Goal: Information Seeking & Learning: Learn about a topic

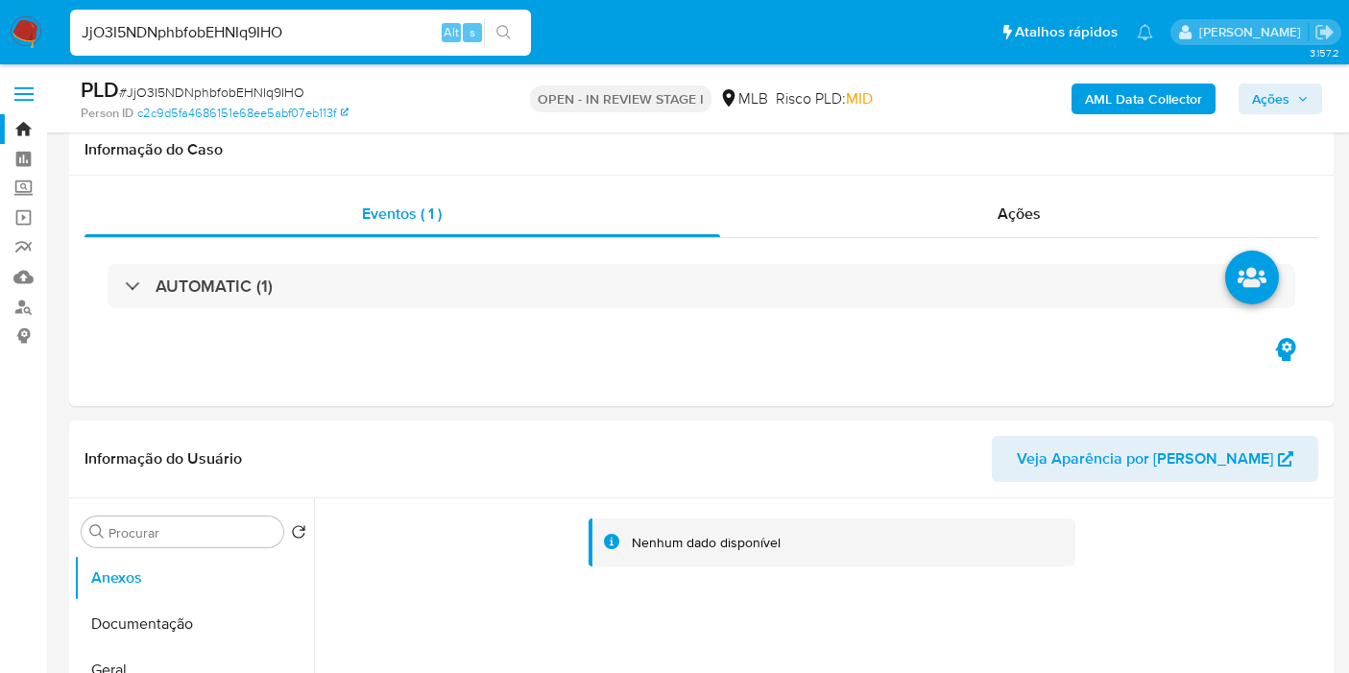
scroll to position [2214, 0]
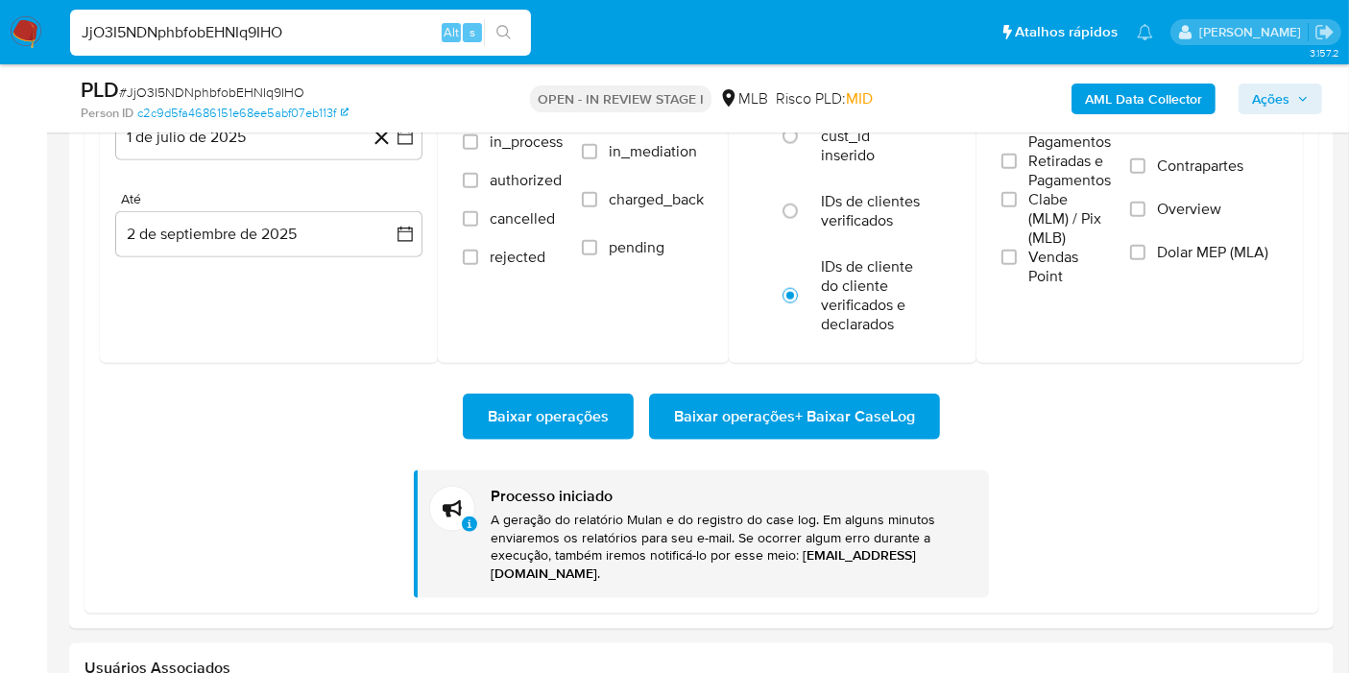
click at [419, 32] on input "JjO3I5NDNphbfobEHNIq9IHO" at bounding box center [300, 32] width 461 height 25
paste input "1tzcswL8KWOQUWsgp0hXCP8b"
type input "1tzcswL8KWOQUWsgp0hXCP8b"
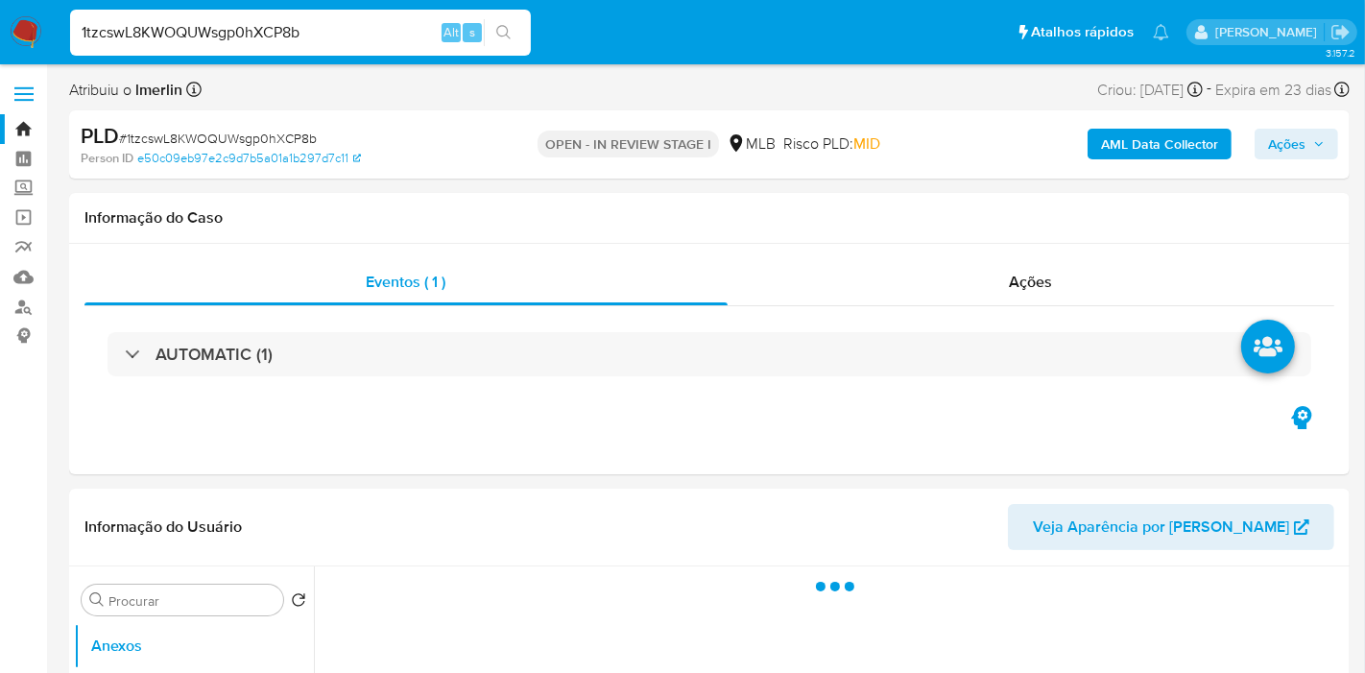
select select "10"
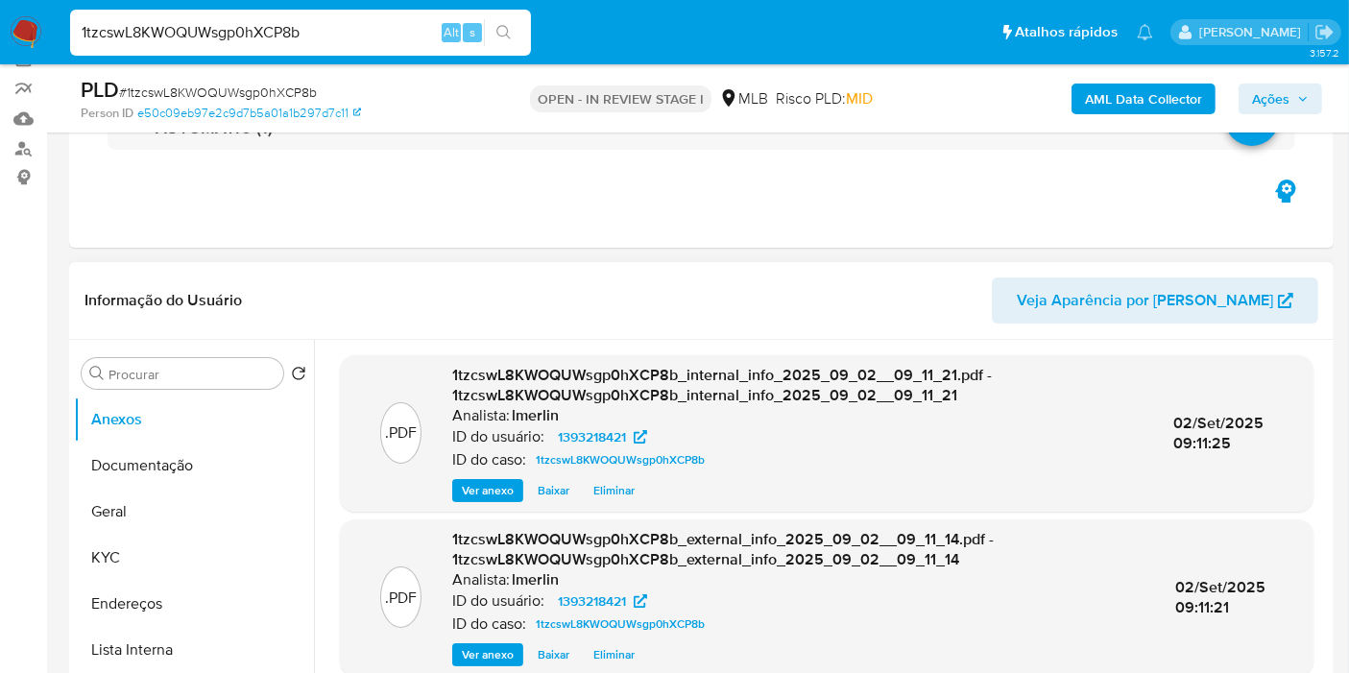
scroll to position [213, 0]
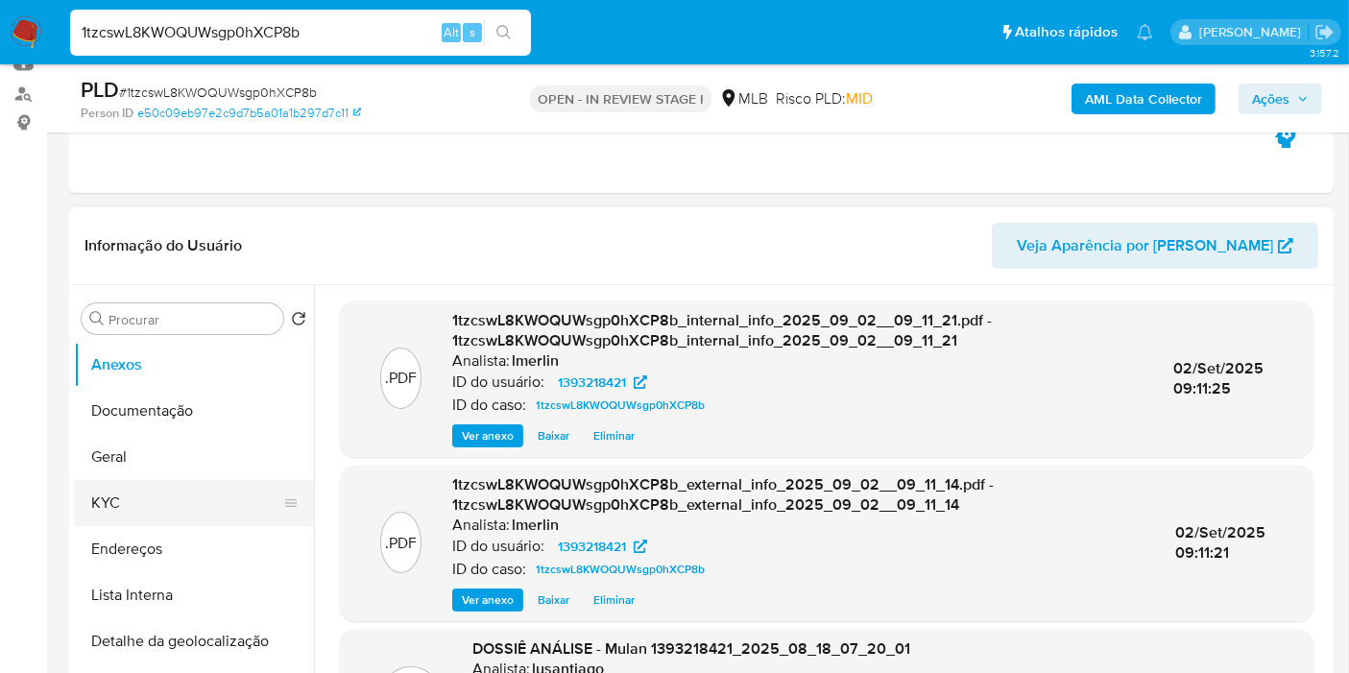
click at [180, 509] on button "KYC" at bounding box center [186, 503] width 225 height 46
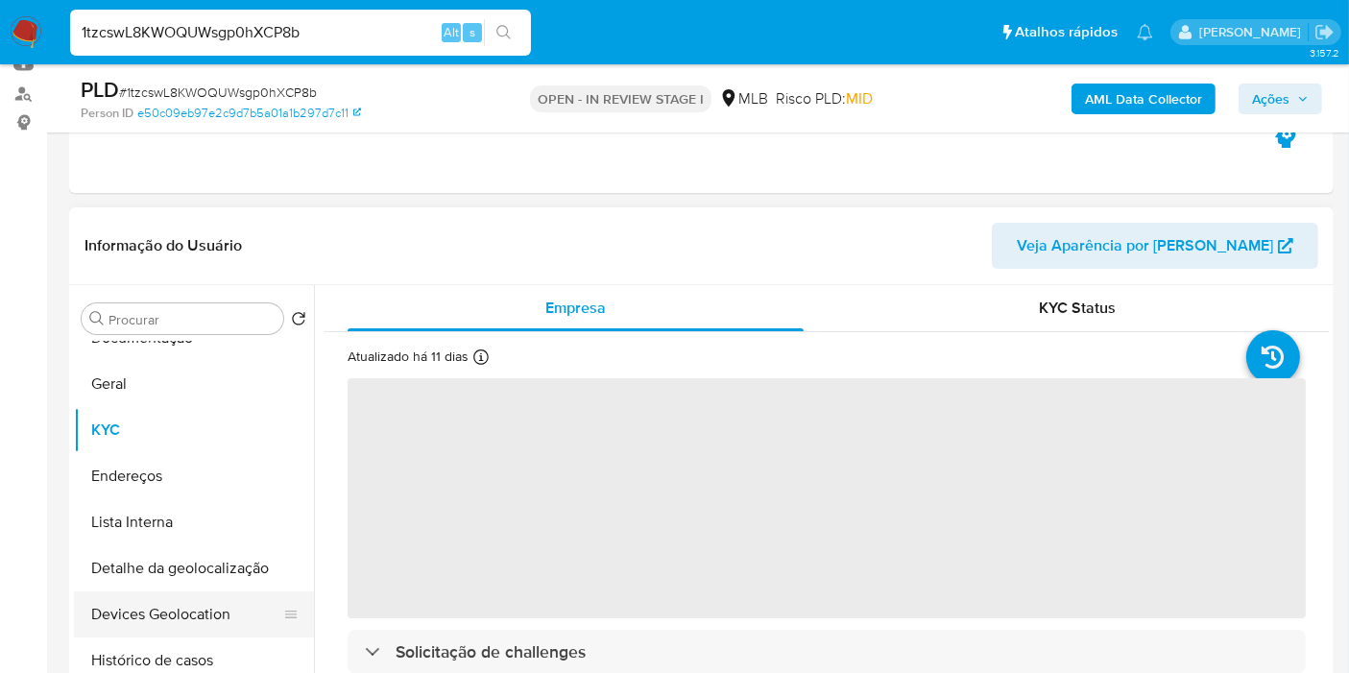
scroll to position [107, 0]
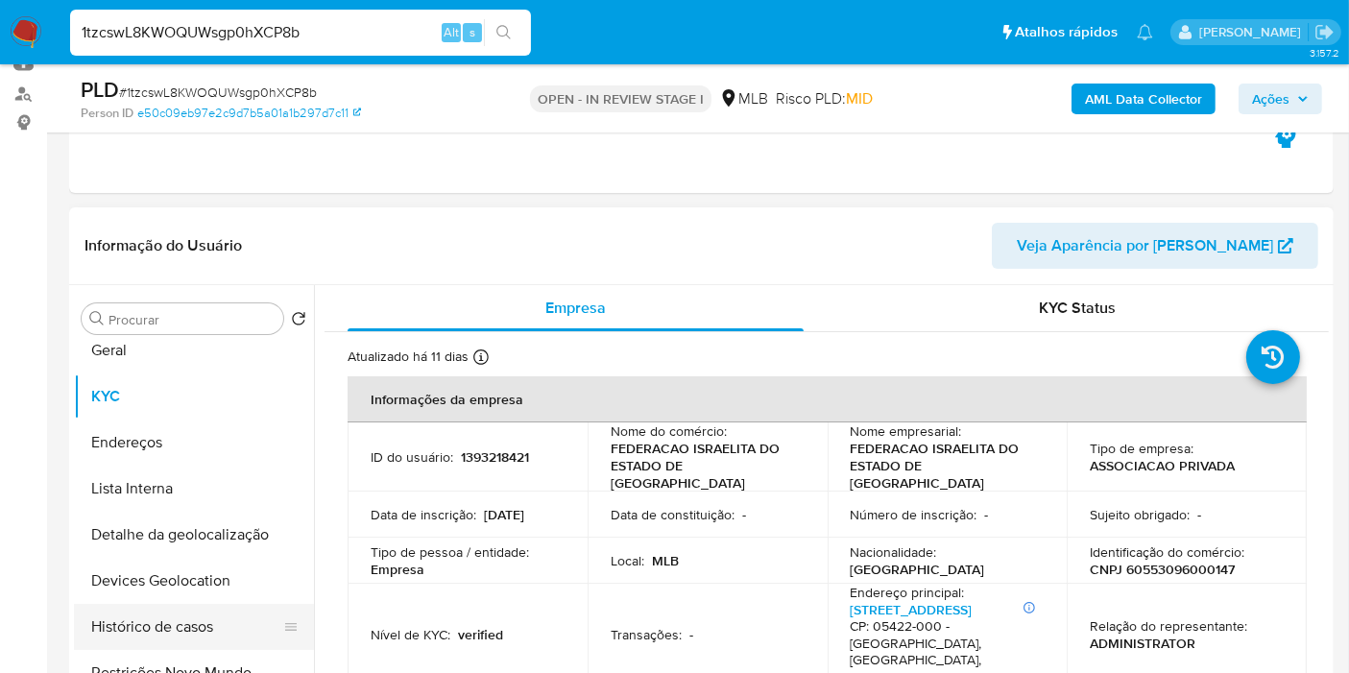
click at [211, 614] on button "Histórico de casos" at bounding box center [186, 627] width 225 height 46
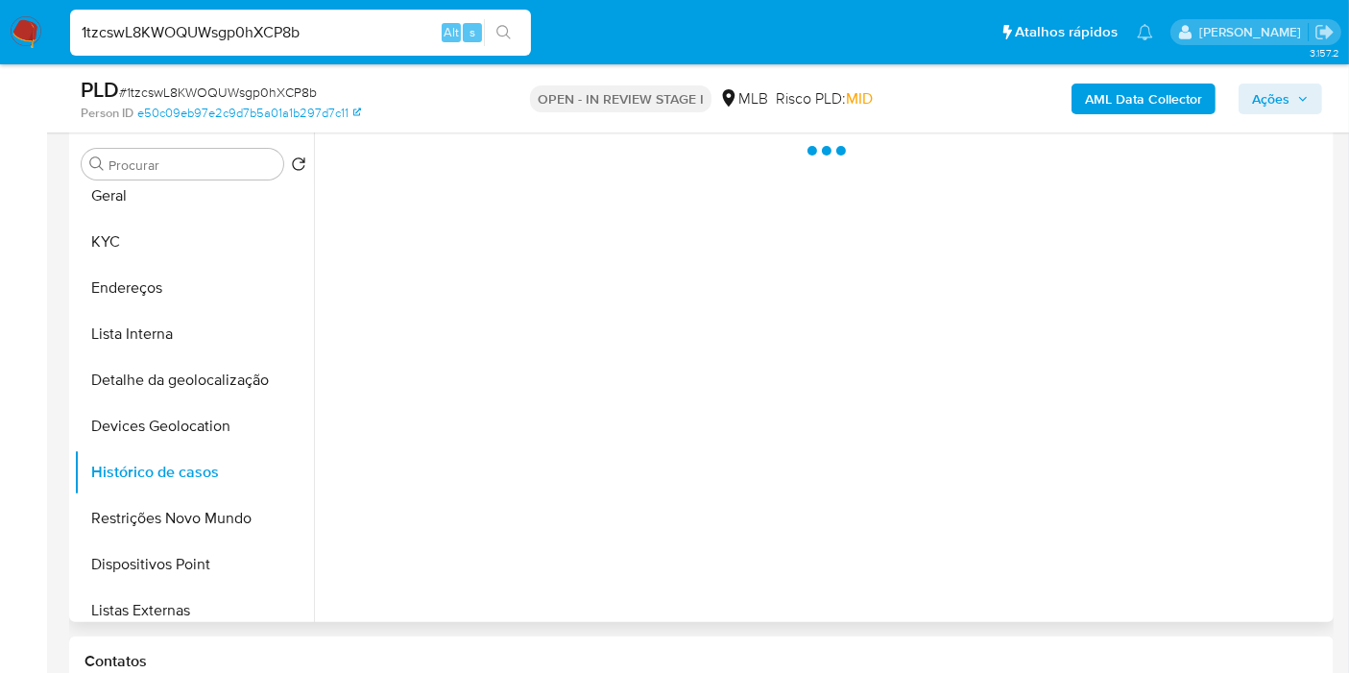
scroll to position [320, 0]
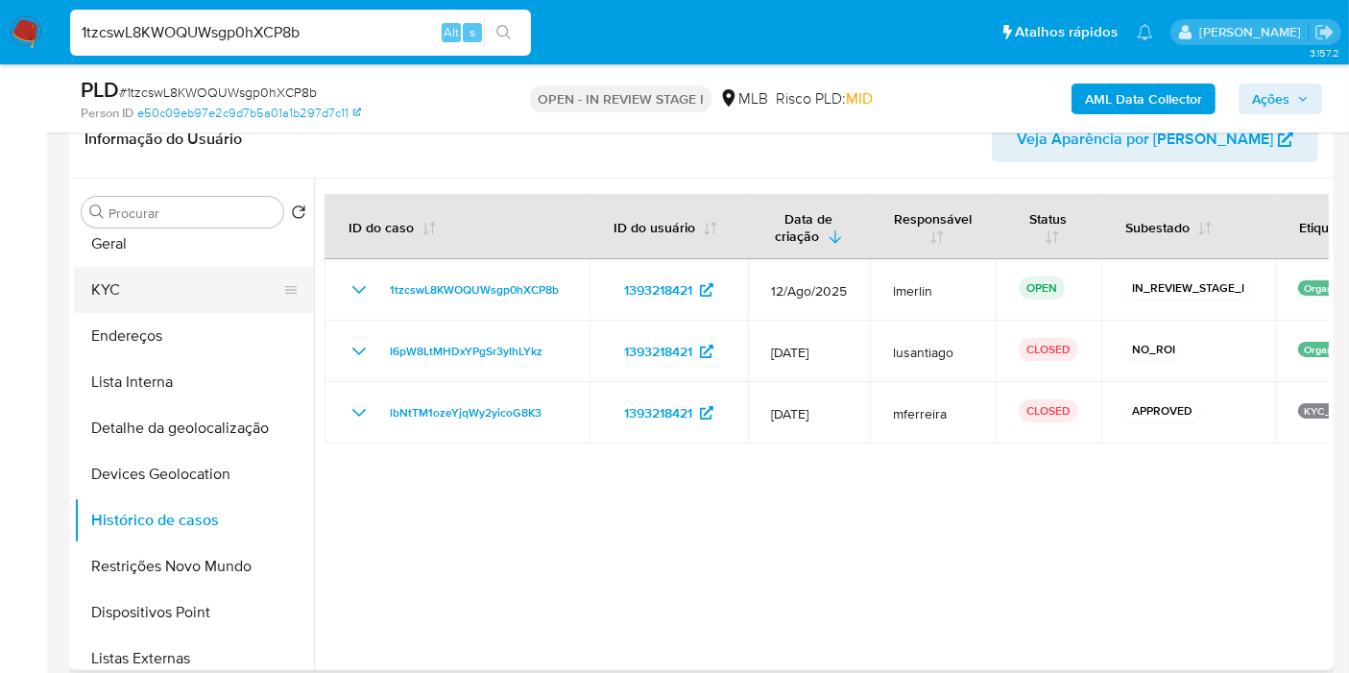
click at [161, 275] on button "KYC" at bounding box center [186, 290] width 225 height 46
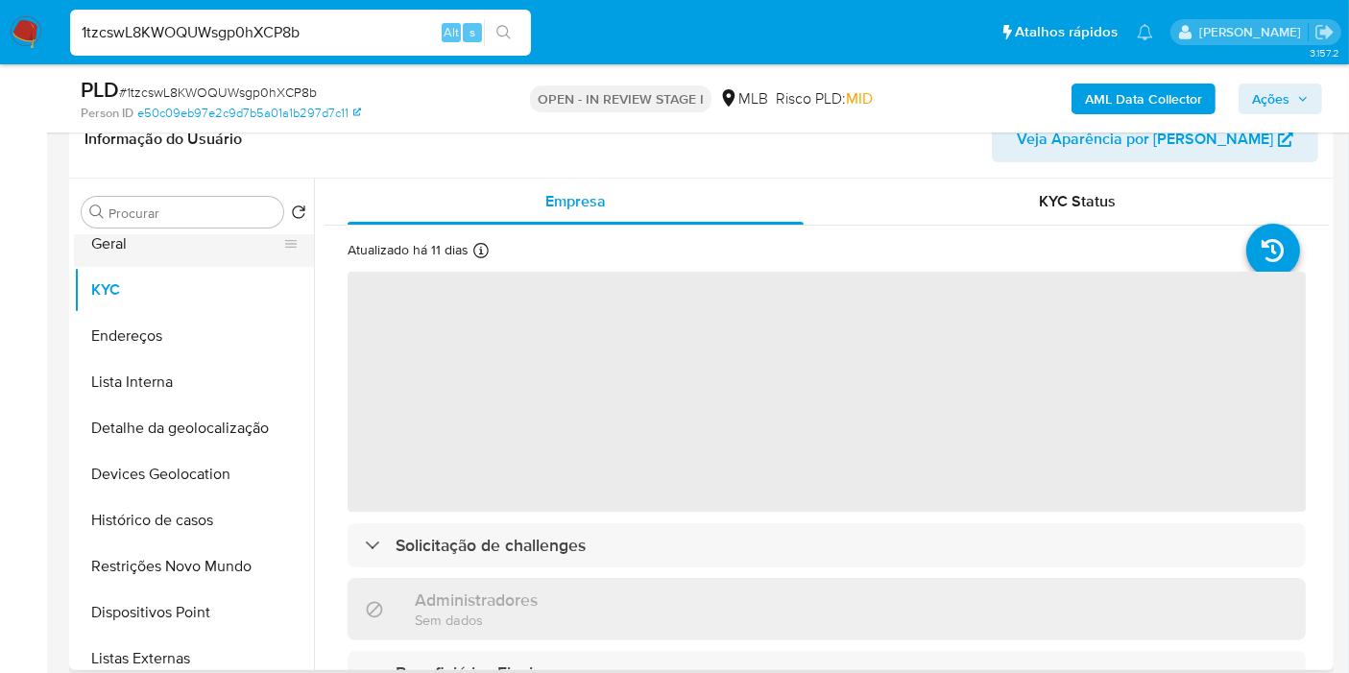
click at [158, 245] on button "Geral" at bounding box center [186, 244] width 225 height 46
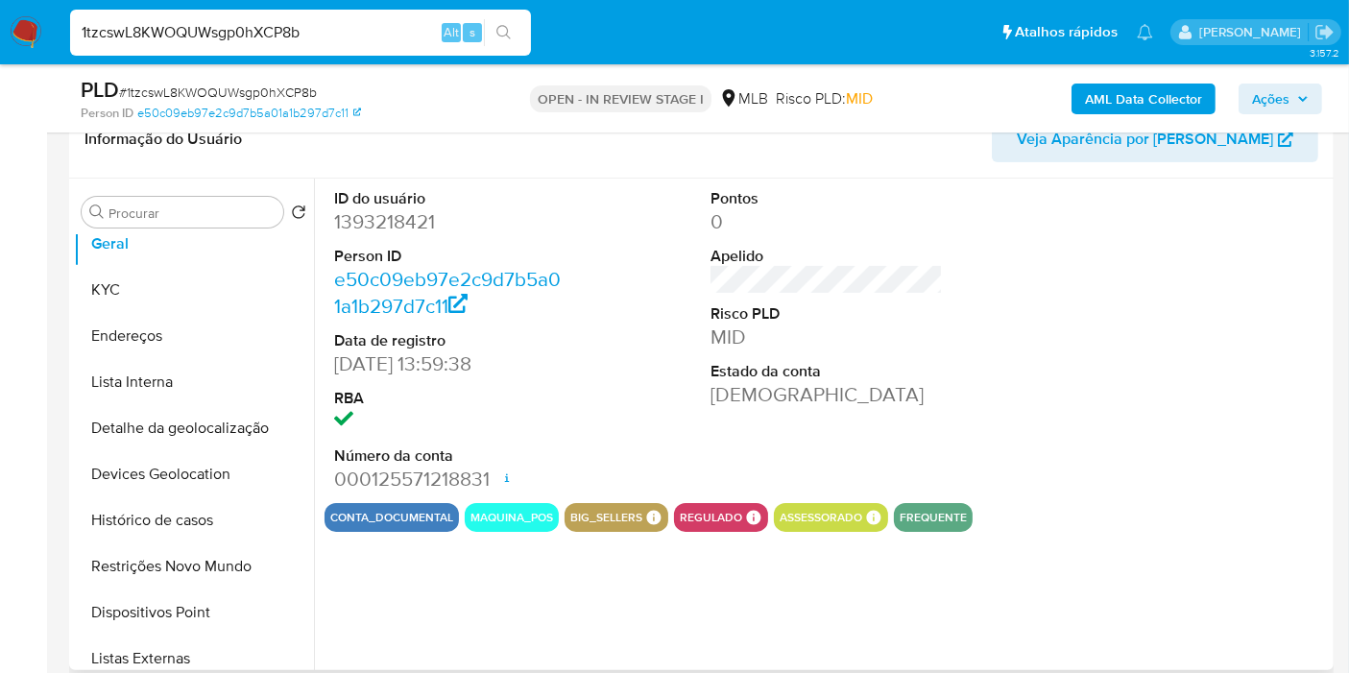
click at [403, 222] on dd "1393218421" at bounding box center [450, 221] width 232 height 27
copy dd "1393218421"
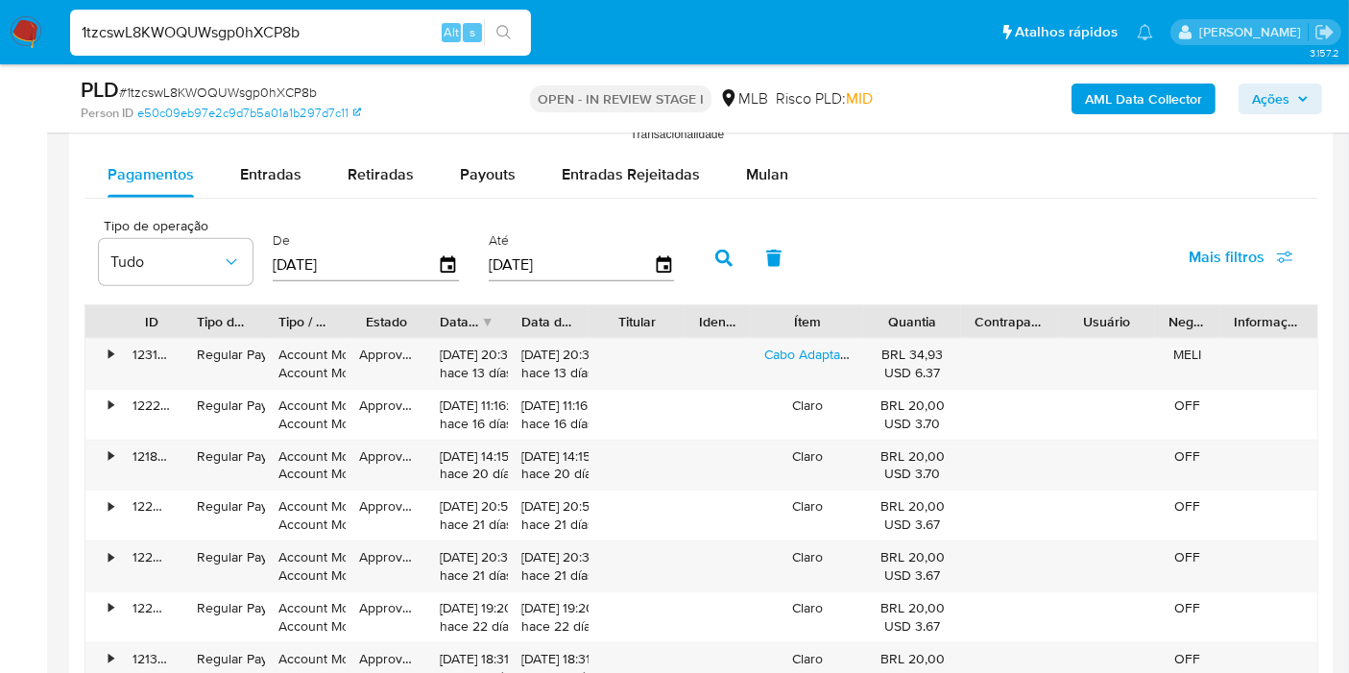
scroll to position [2026, 0]
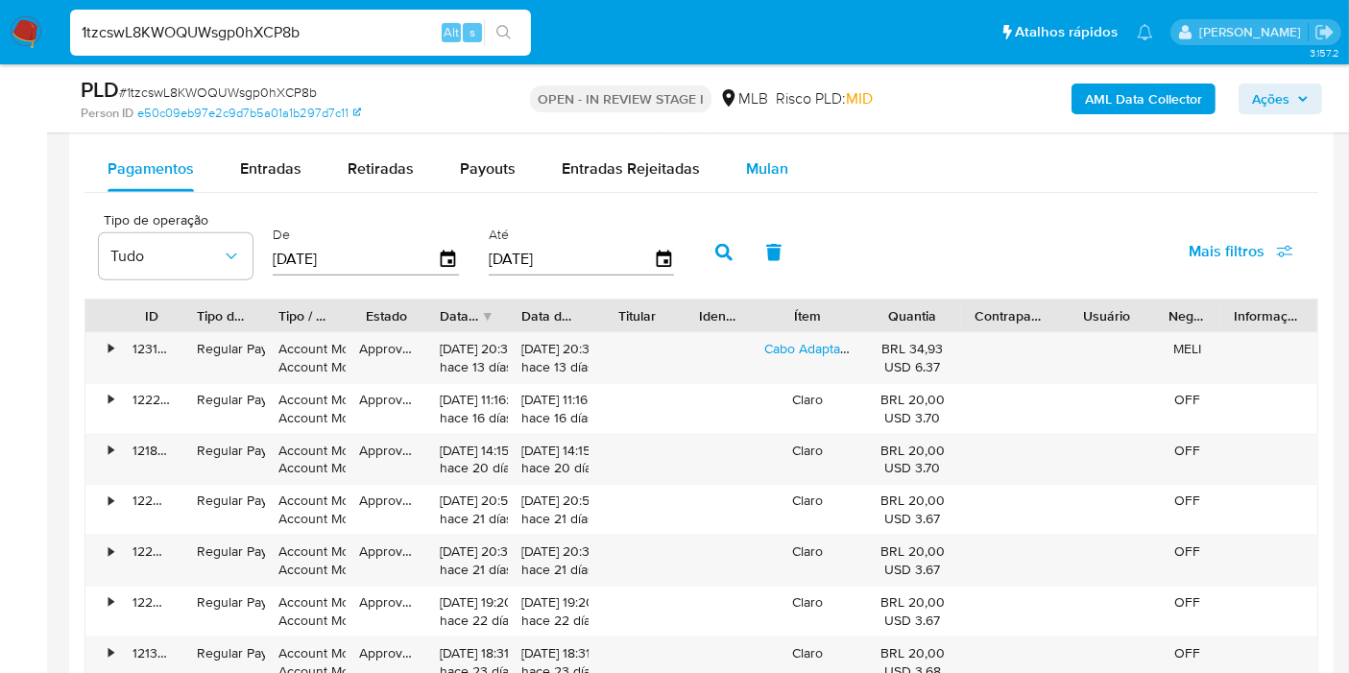
click at [767, 171] on span "Mulan" at bounding box center [767, 168] width 42 height 22
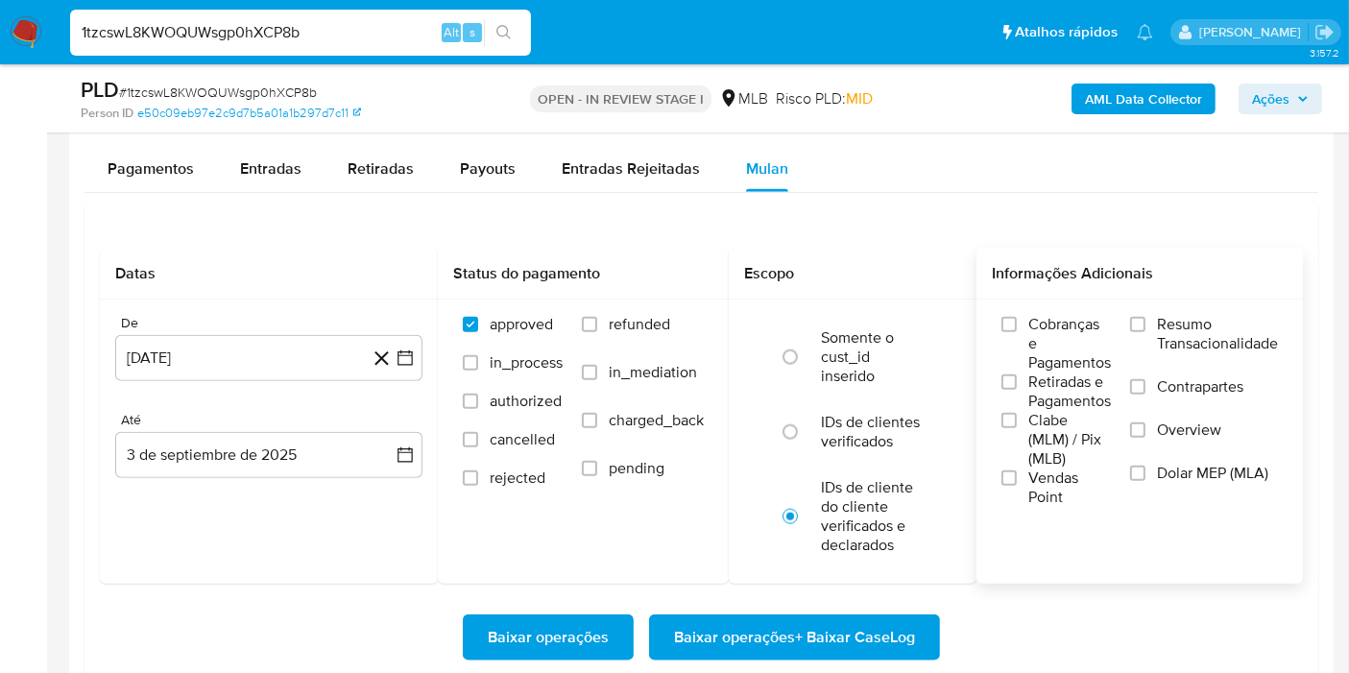
click at [1198, 337] on span "Resumo Transacionalidade" at bounding box center [1217, 334] width 121 height 38
click at [1145, 332] on input "Resumo Transacionalidade" at bounding box center [1137, 324] width 15 height 15
click at [435, 360] on div "De [DATE] [DATE] Até 3 de septiembre de 2025 [DATE]" at bounding box center [269, 411] width 338 height 225
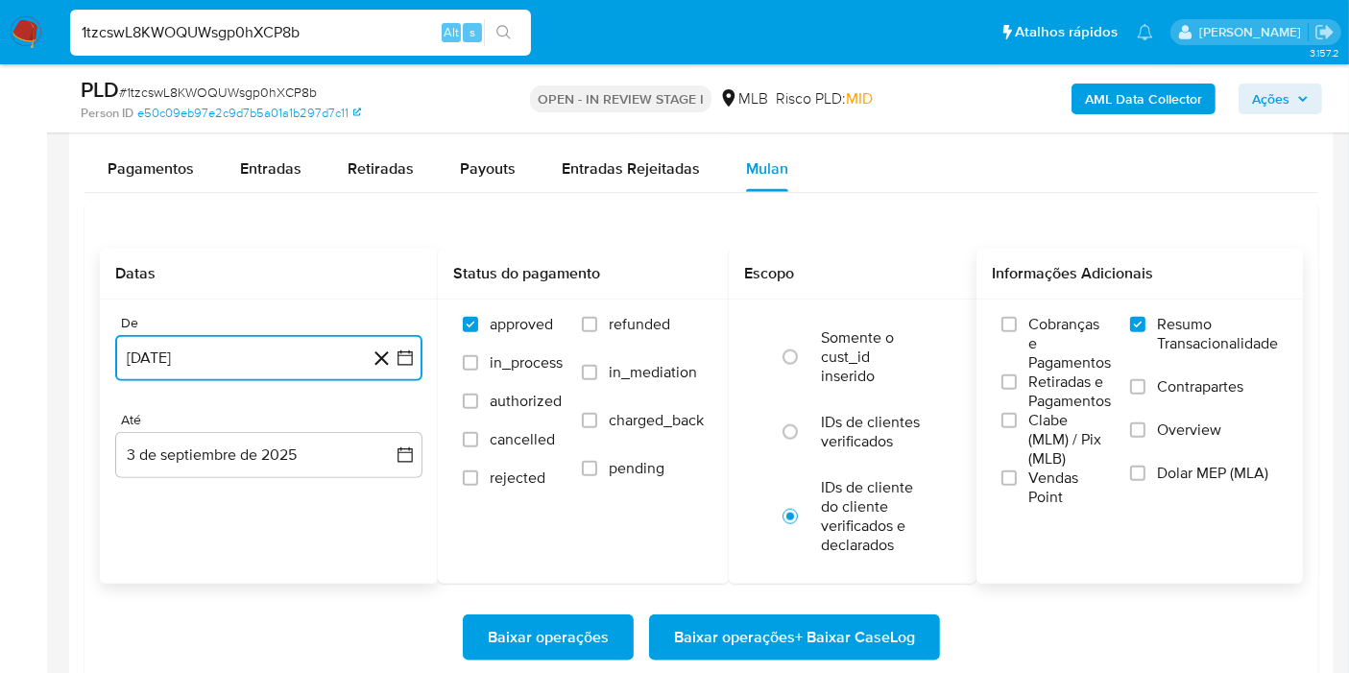
click at [404, 354] on icon "button" at bounding box center [404, 357] width 19 height 19
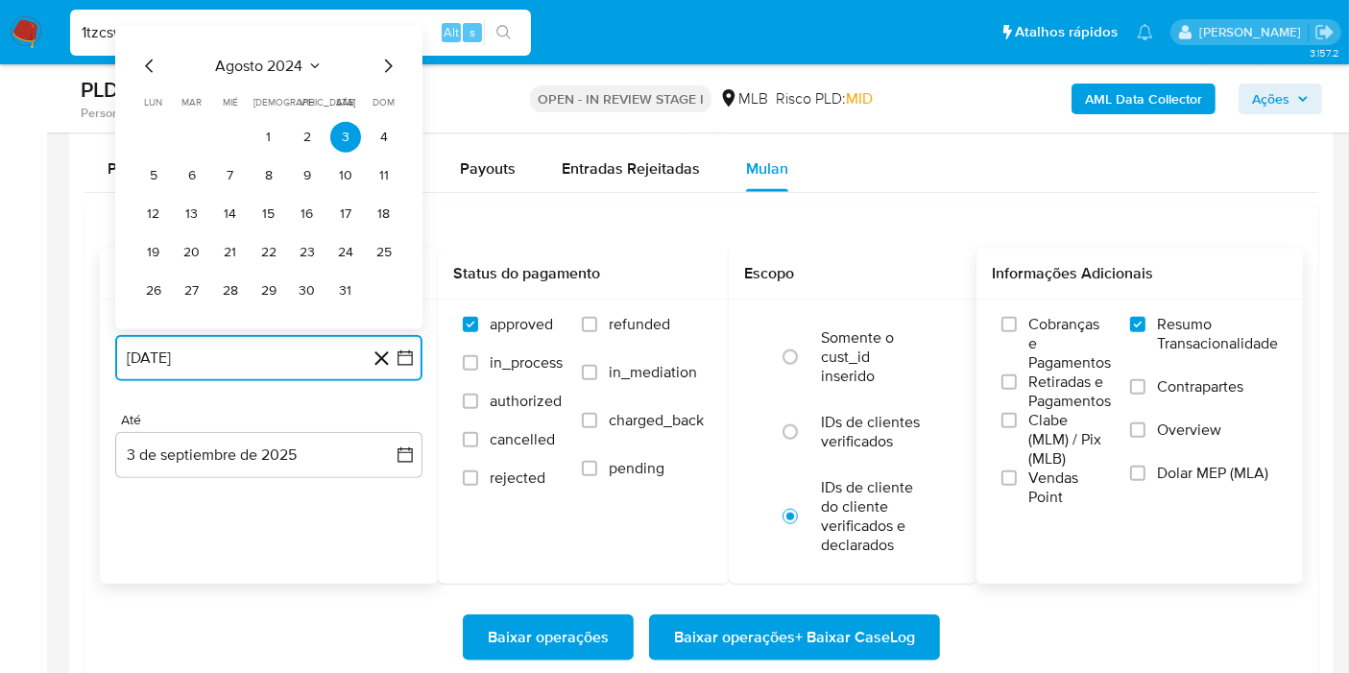
click at [259, 63] on span "agosto 2024" at bounding box center [259, 66] width 87 height 19
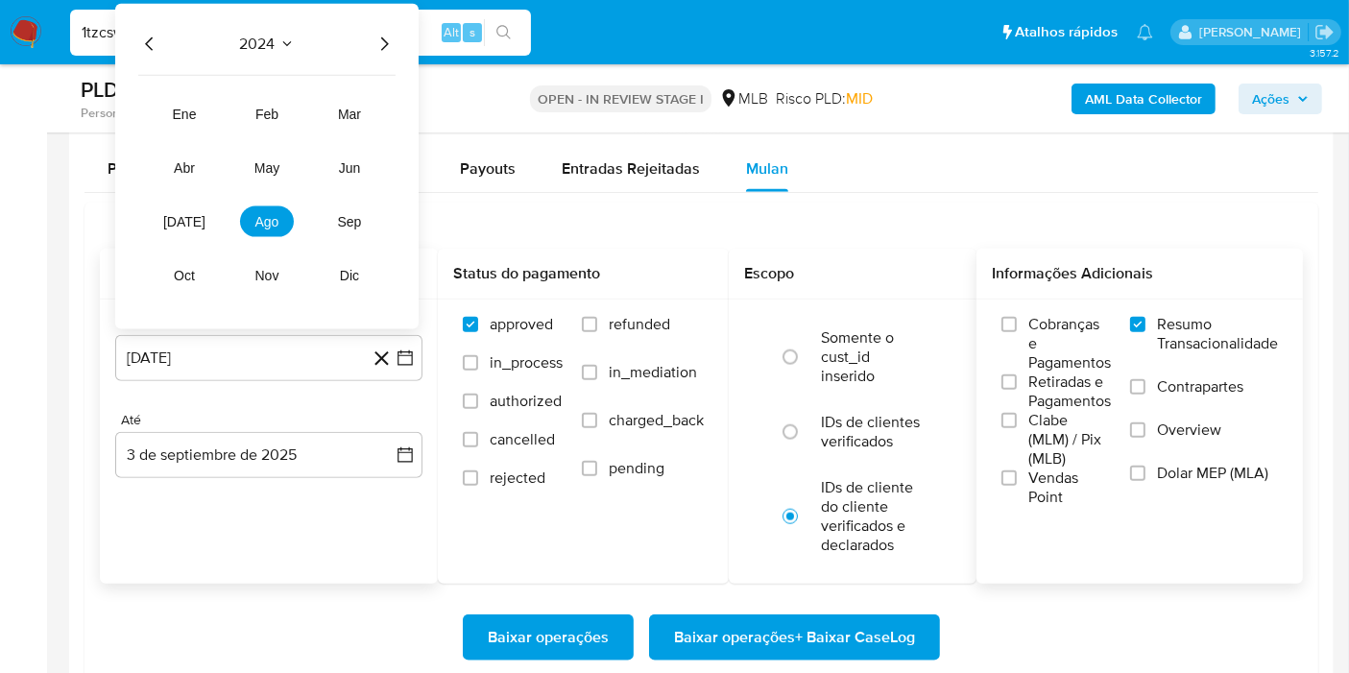
click at [379, 36] on icon "Año siguiente" at bounding box center [383, 44] width 23 height 23
click at [268, 168] on span "may" at bounding box center [266, 167] width 25 height 15
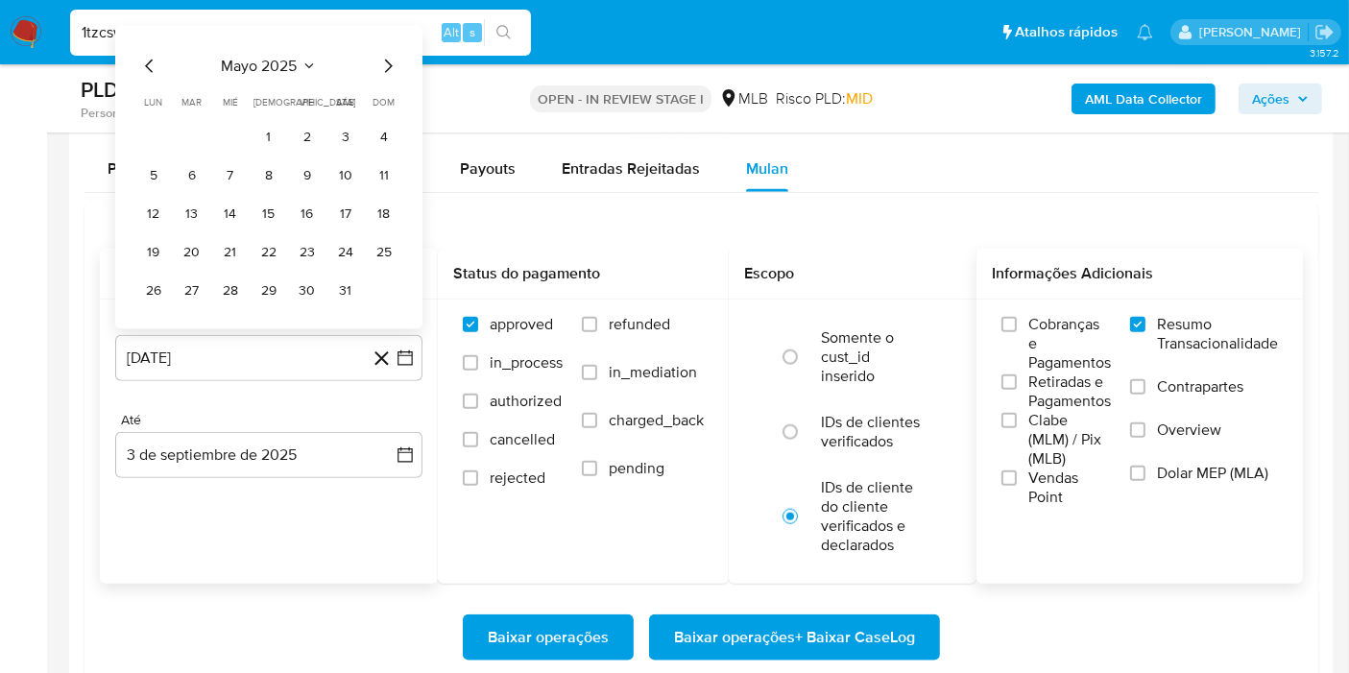
click at [271, 116] on table "lun lunes mar martes mié miércoles jue jueves vie viernes sáb sábado dom doming…" at bounding box center [268, 200] width 261 height 211
click at [271, 124] on button "1" at bounding box center [268, 137] width 31 height 31
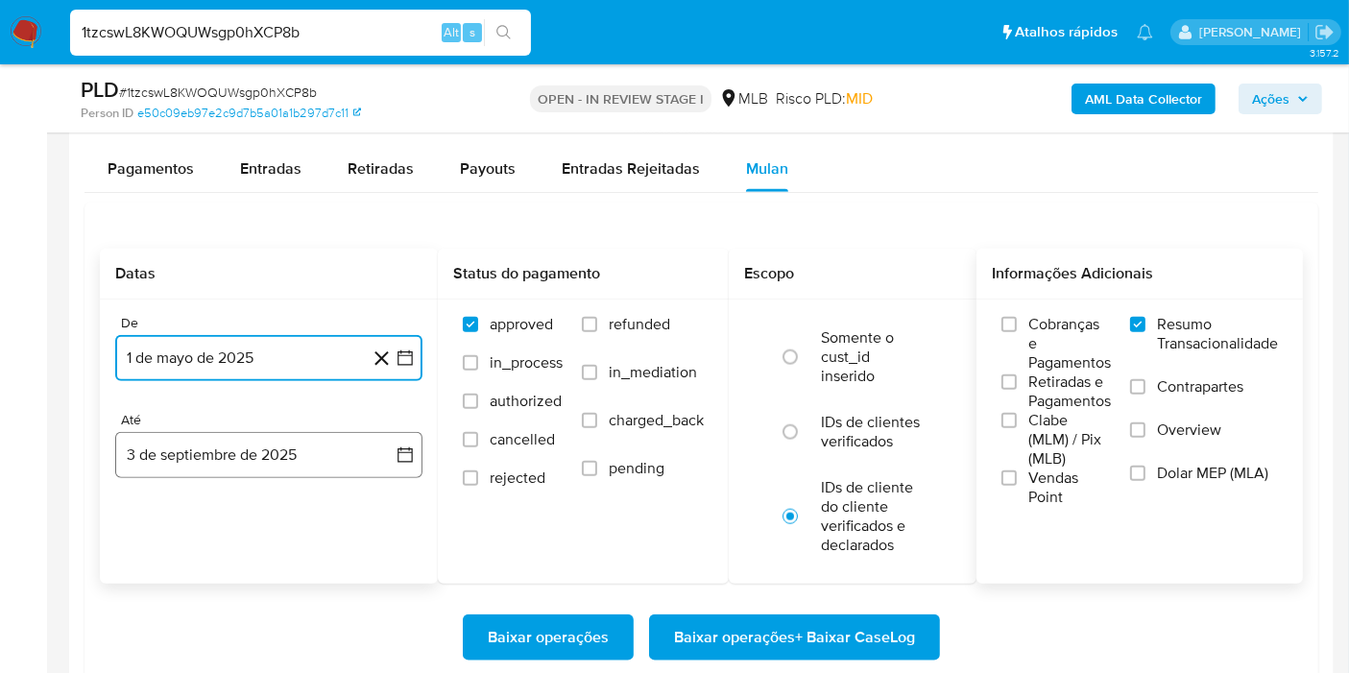
click at [400, 464] on button "3 de septiembre de 2025" at bounding box center [268, 455] width 307 height 46
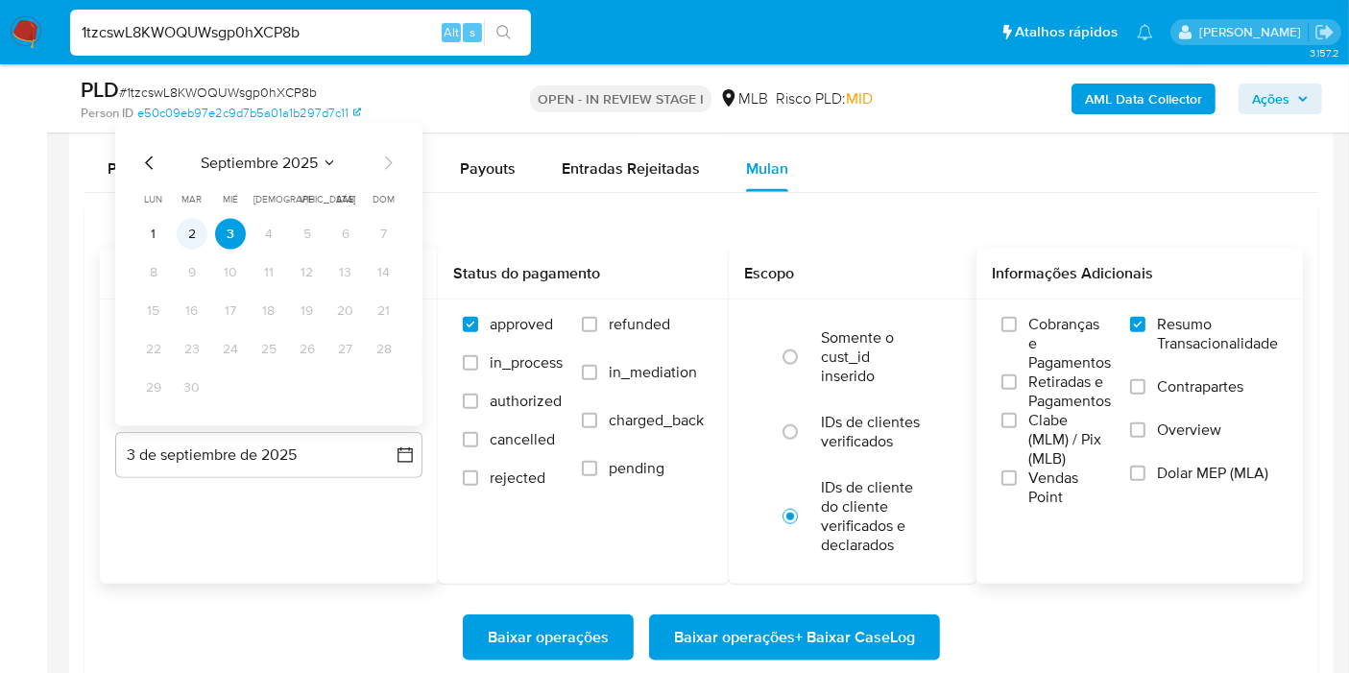
click at [191, 242] on button "2" at bounding box center [192, 234] width 31 height 31
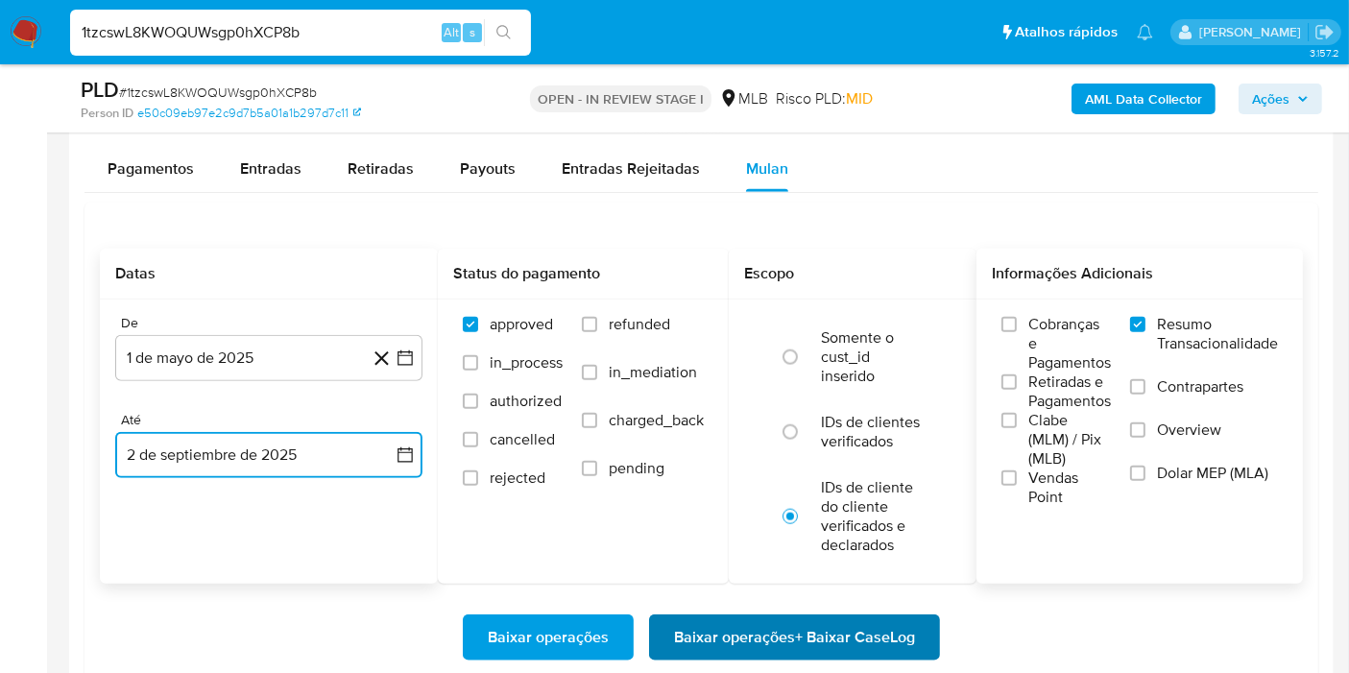
click at [741, 640] on span "Baixar operações + Baixar CaseLog" at bounding box center [794, 637] width 241 height 42
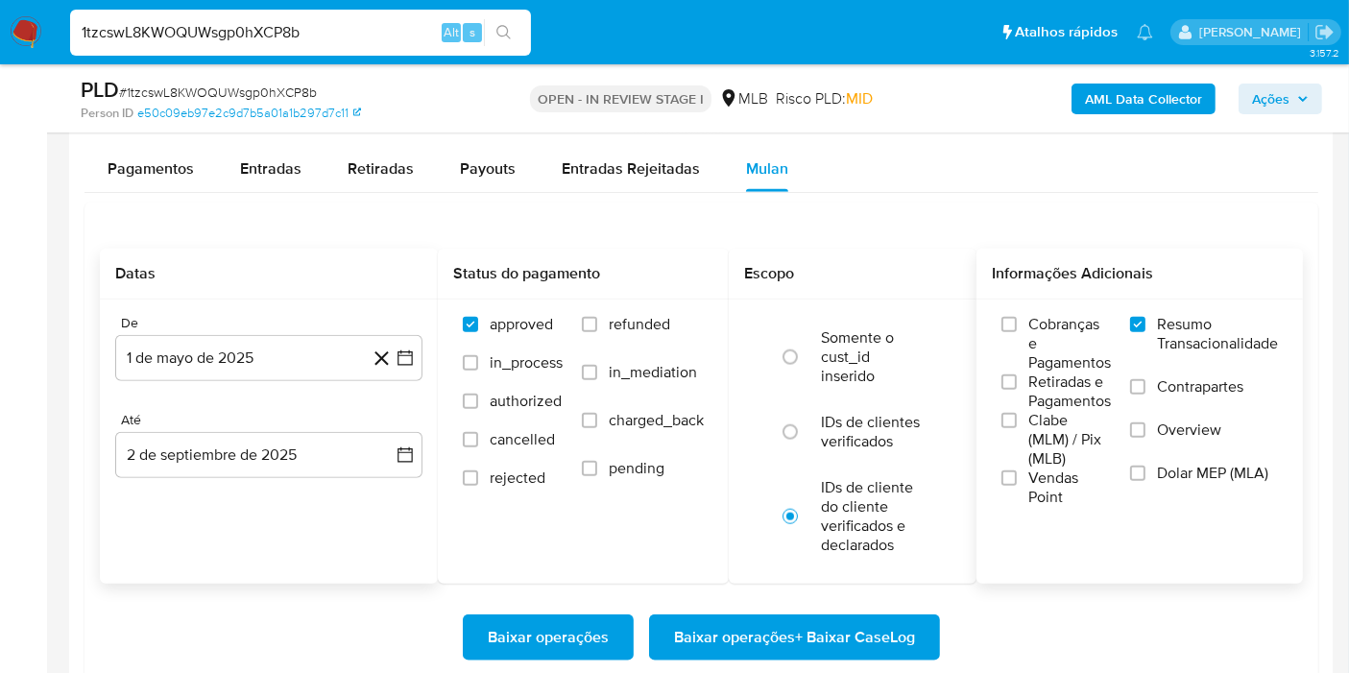
click at [305, 33] on input "1tzcswL8KWOQUWsgp0hXCP8b" at bounding box center [300, 32] width 461 height 25
paste input "pYDfr5KLbBCXCF1E3L5jGhrf"
type input "pYDfr5KLbBCXCF1E3L5jGhrf"
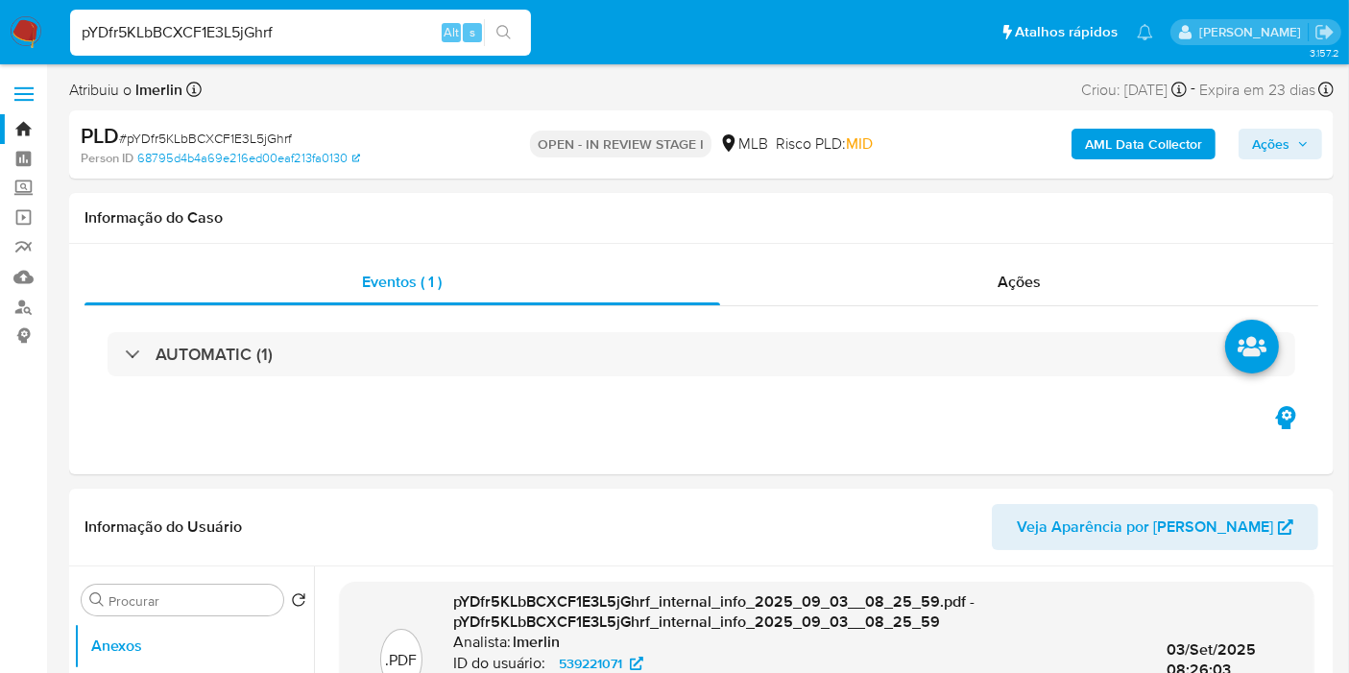
select select "10"
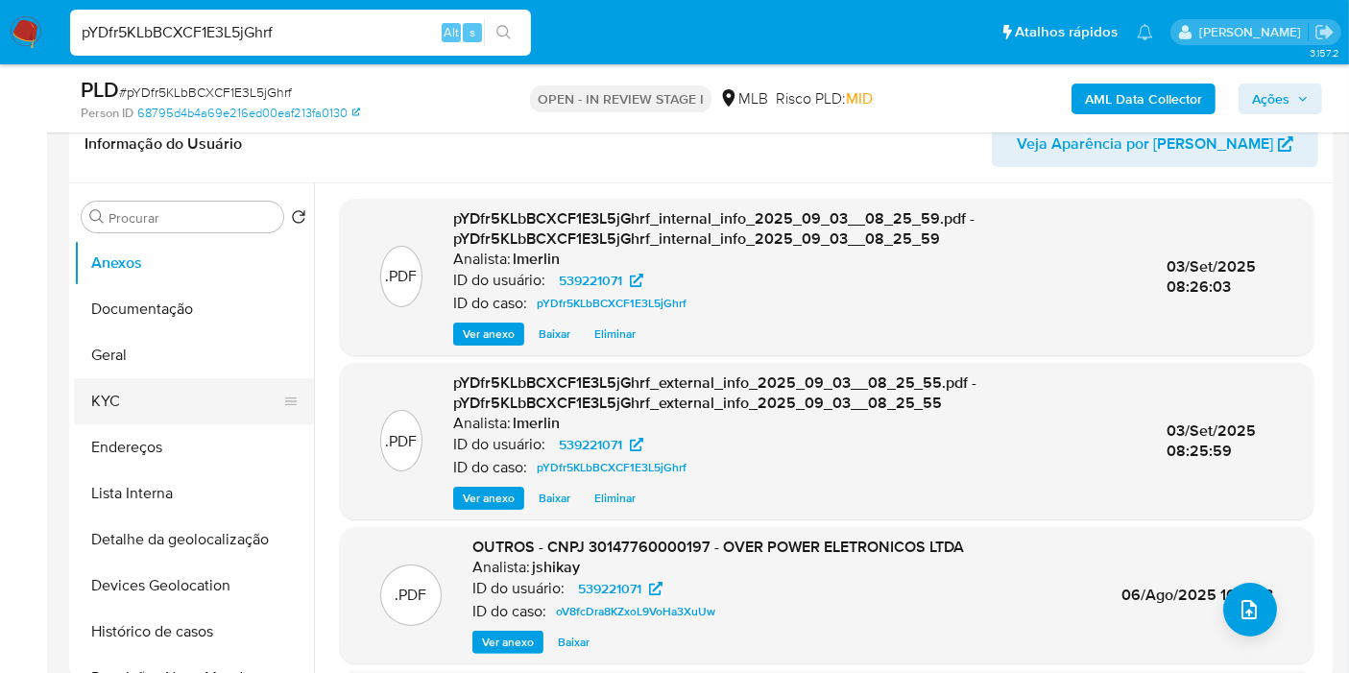
scroll to position [320, 0]
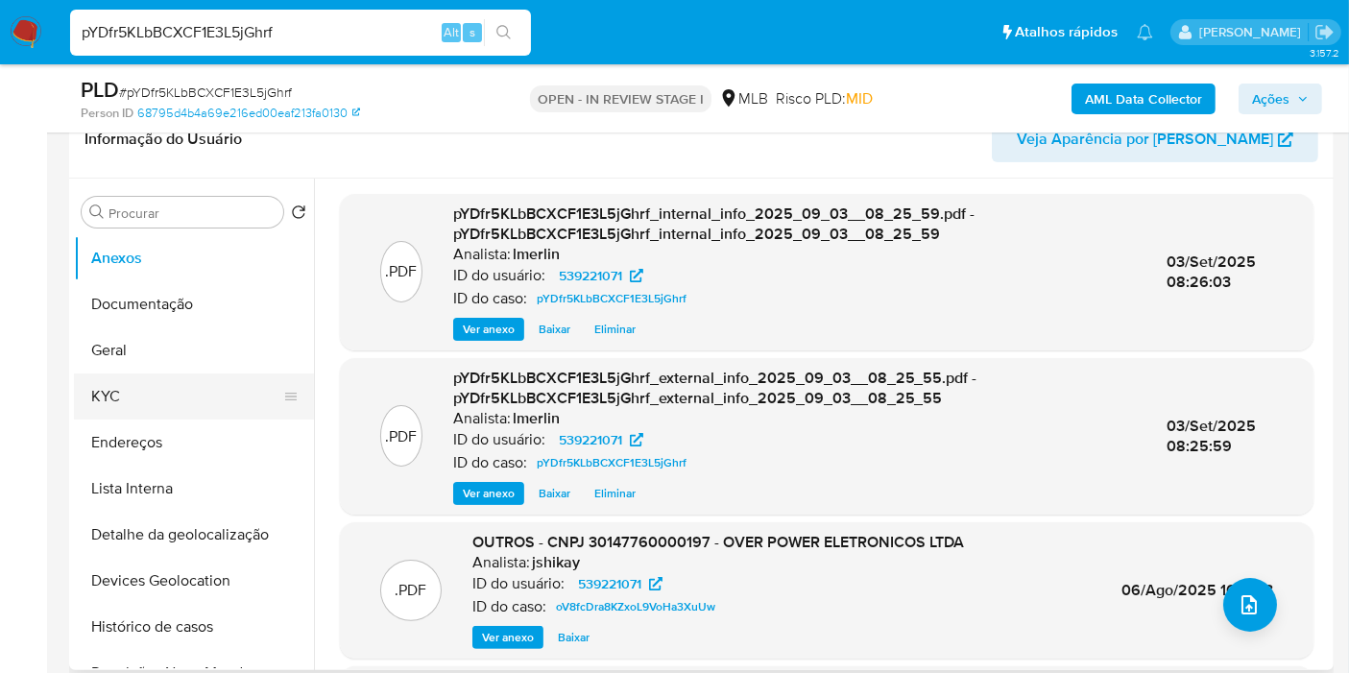
drag, startPoint x: 200, startPoint y: 398, endPoint x: 213, endPoint y: 394, distance: 14.3
click at [200, 399] on button "KYC" at bounding box center [186, 396] width 225 height 46
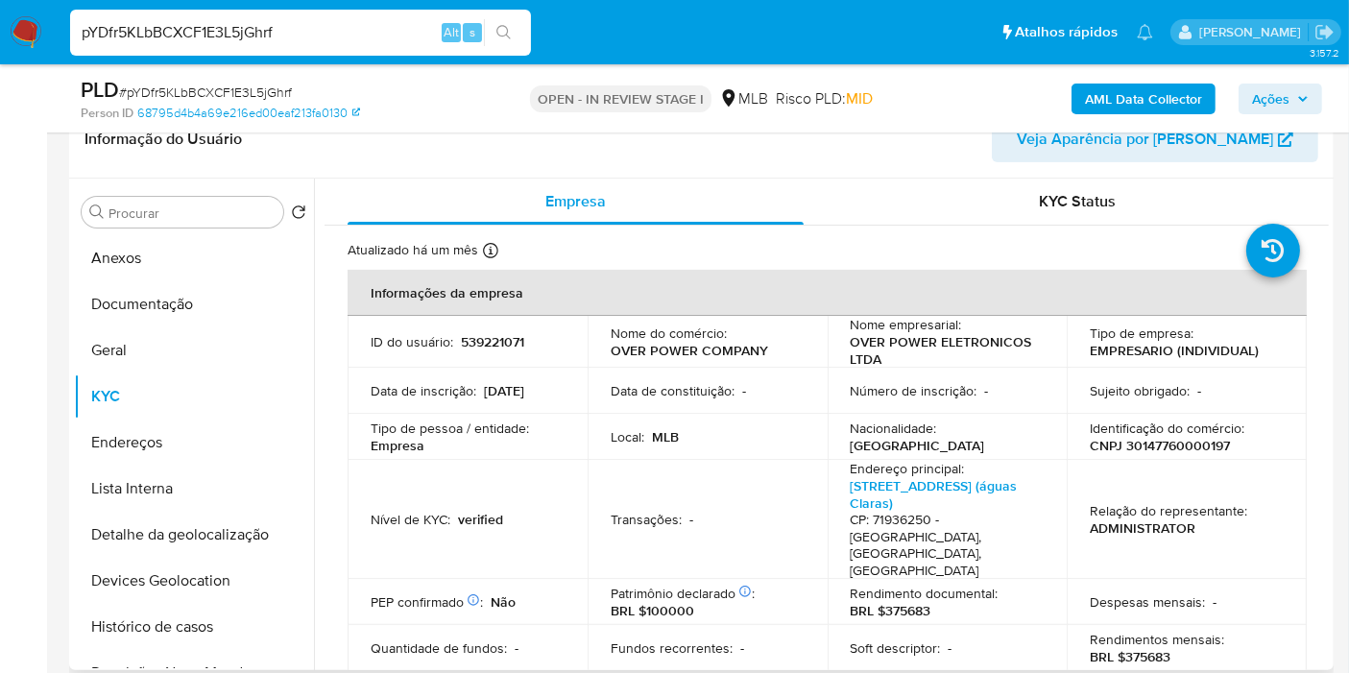
click at [1145, 444] on p "CNPJ 30147760000197" at bounding box center [1159, 445] width 140 height 17
copy p "30147760000197"
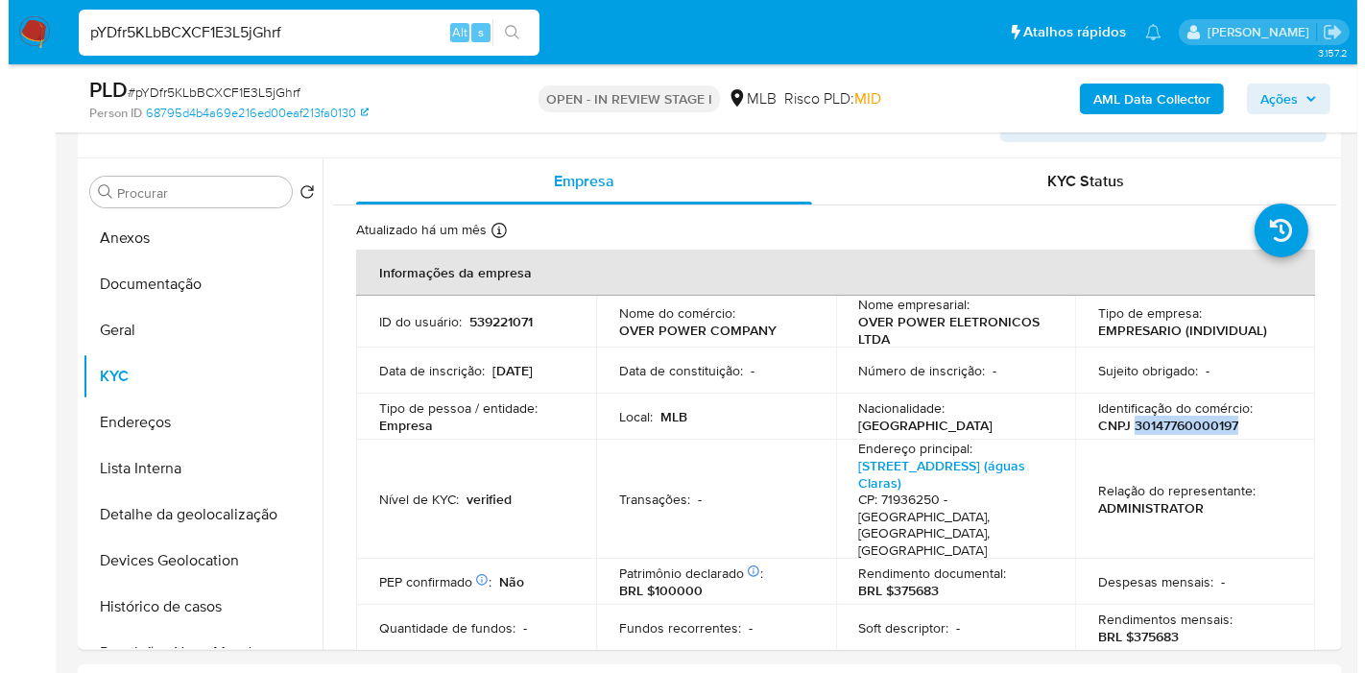
scroll to position [405, 0]
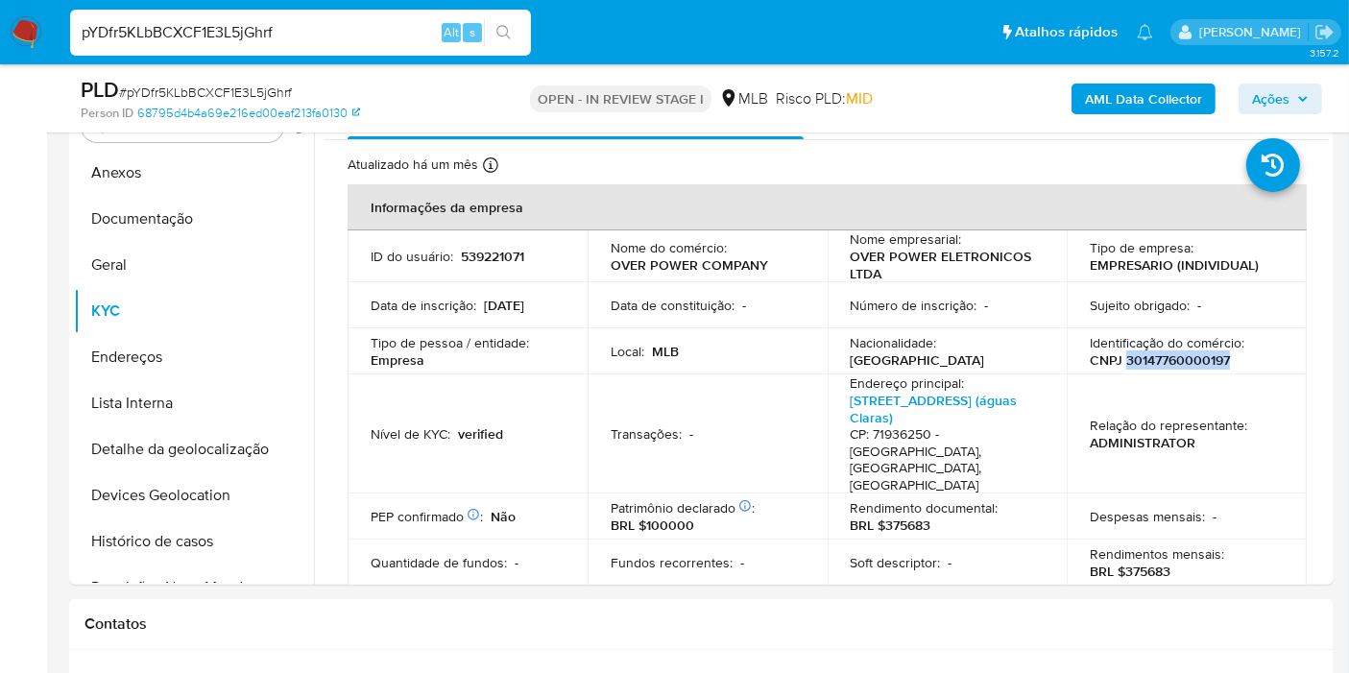
copy p "30147760000197"
click at [1138, 87] on b "AML Data Collector" at bounding box center [1143, 99] width 117 height 31
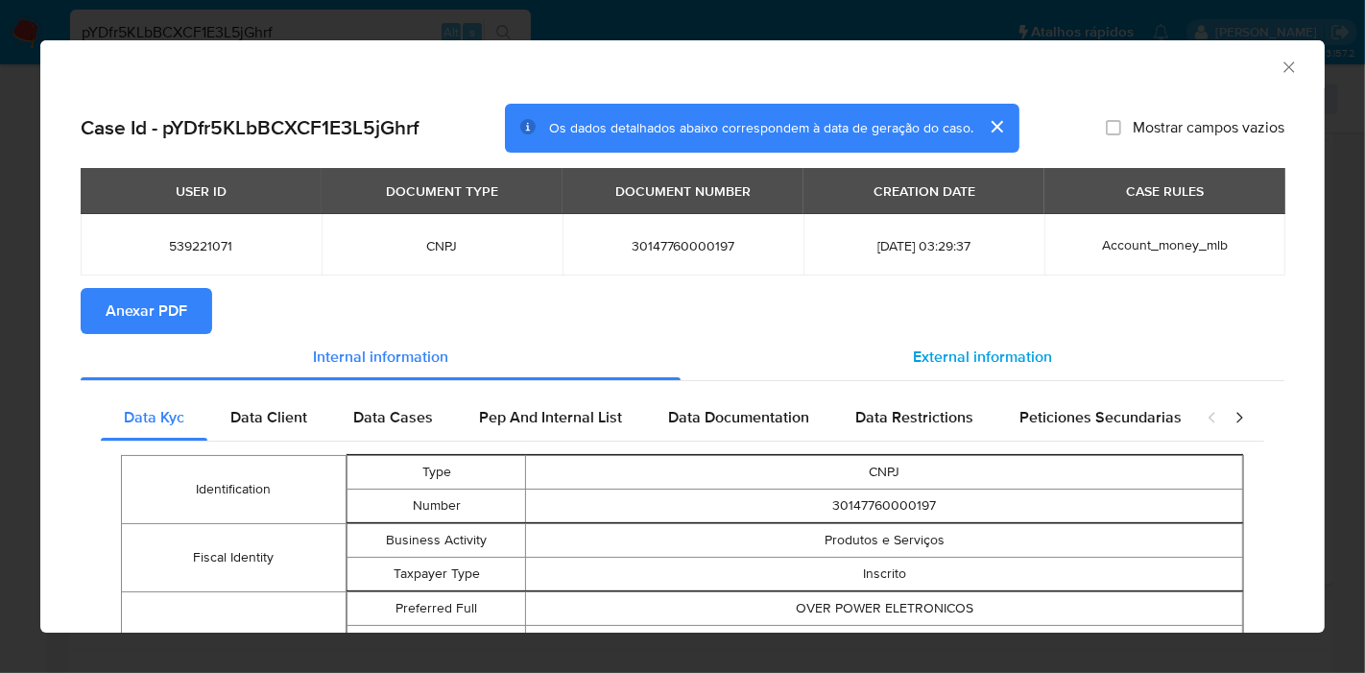
click at [891, 349] on div "External information" at bounding box center [983, 357] width 604 height 46
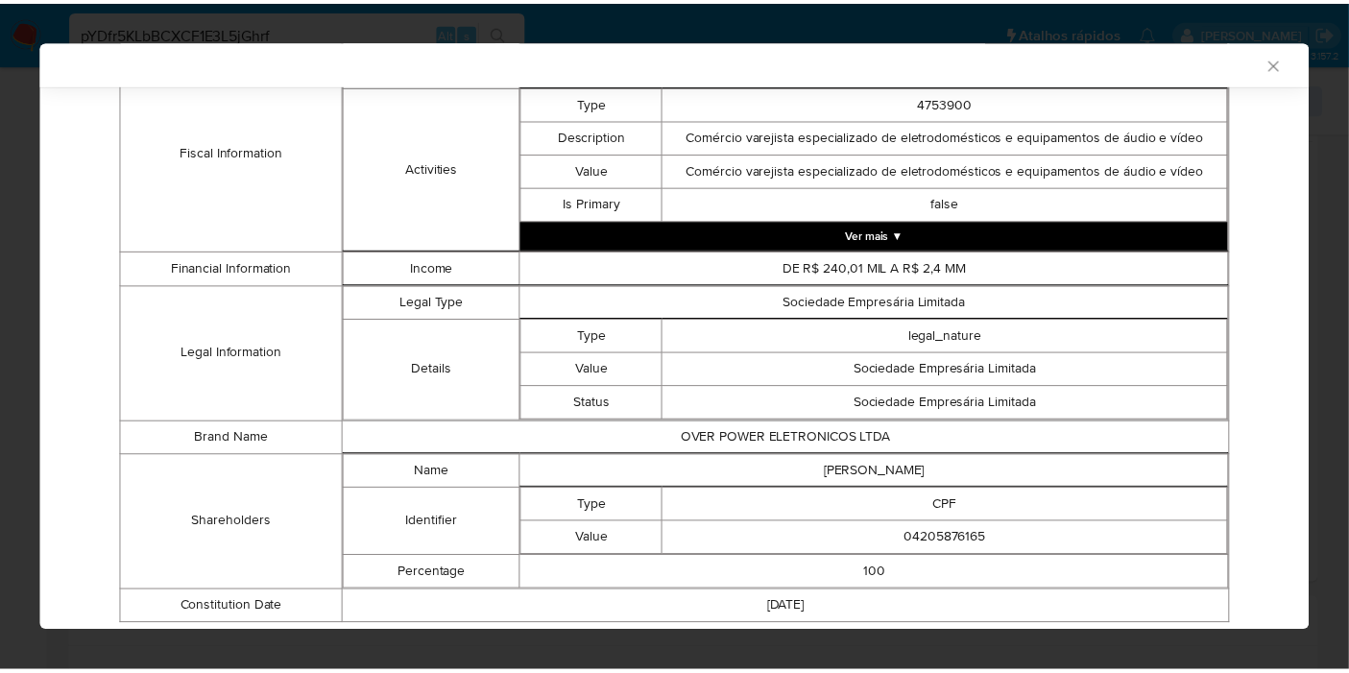
scroll to position [829, 0]
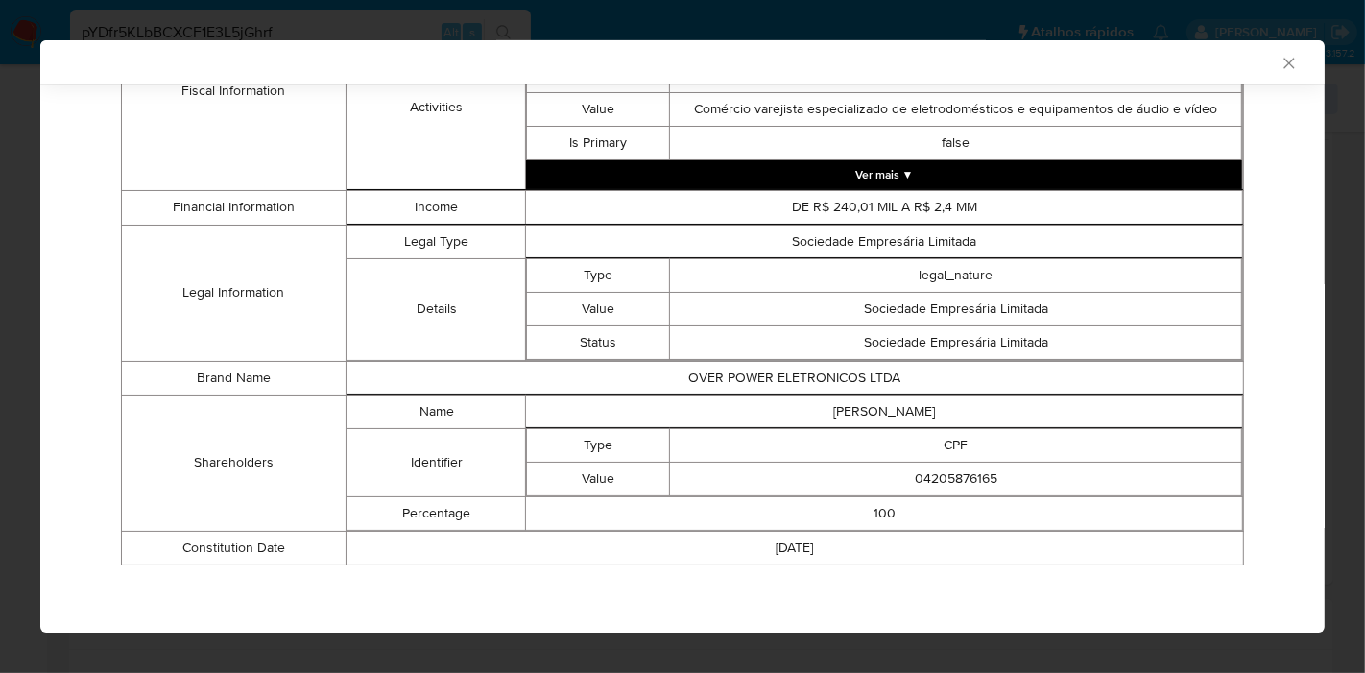
click at [868, 417] on td "[PERSON_NAME]" at bounding box center [884, 411] width 717 height 34
click at [868, 418] on td "[PERSON_NAME]" at bounding box center [884, 411] width 717 height 34
drag, startPoint x: 868, startPoint y: 419, endPoint x: 861, endPoint y: 428, distance: 10.9
click at [866, 423] on td "[PERSON_NAME]" at bounding box center [884, 411] width 717 height 34
click at [861, 428] on th "closure-recommendation-modal" at bounding box center [956, 427] width 572 height 1
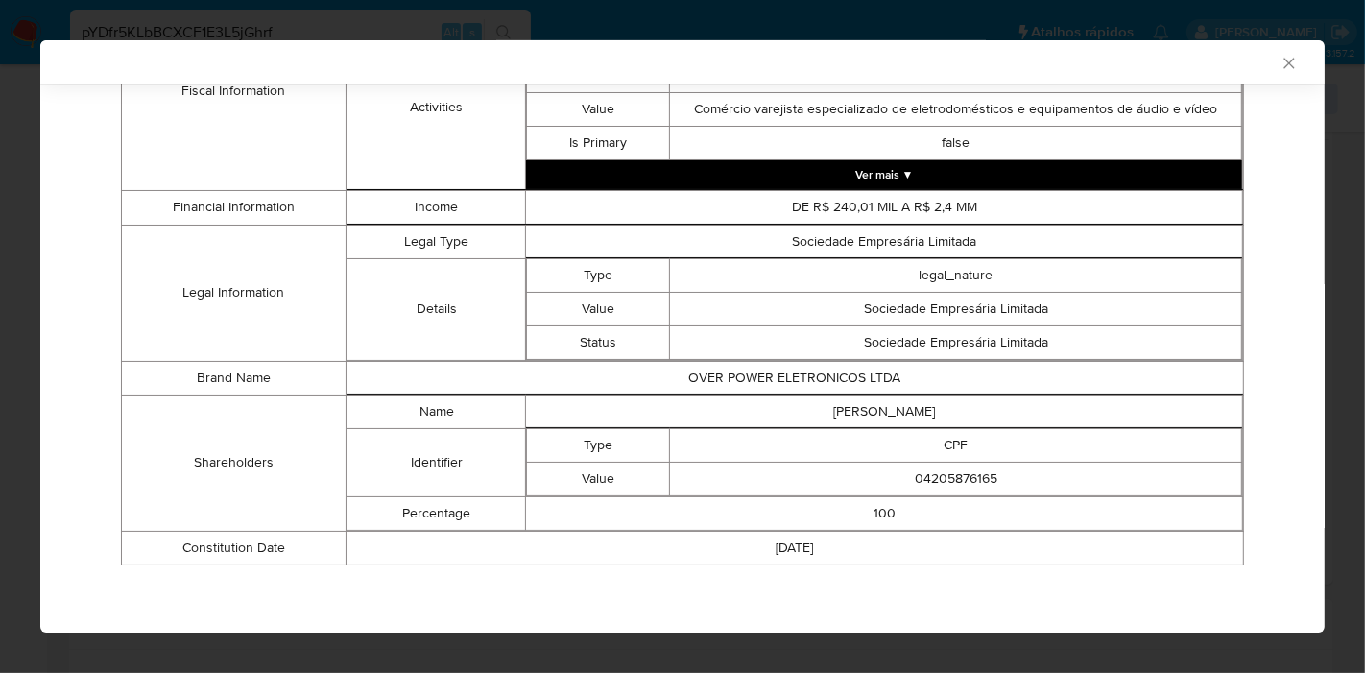
click at [870, 411] on td "[PERSON_NAME]" at bounding box center [884, 411] width 717 height 34
copy td "[PERSON_NAME]"
click at [951, 485] on td "04205876165" at bounding box center [956, 479] width 572 height 34
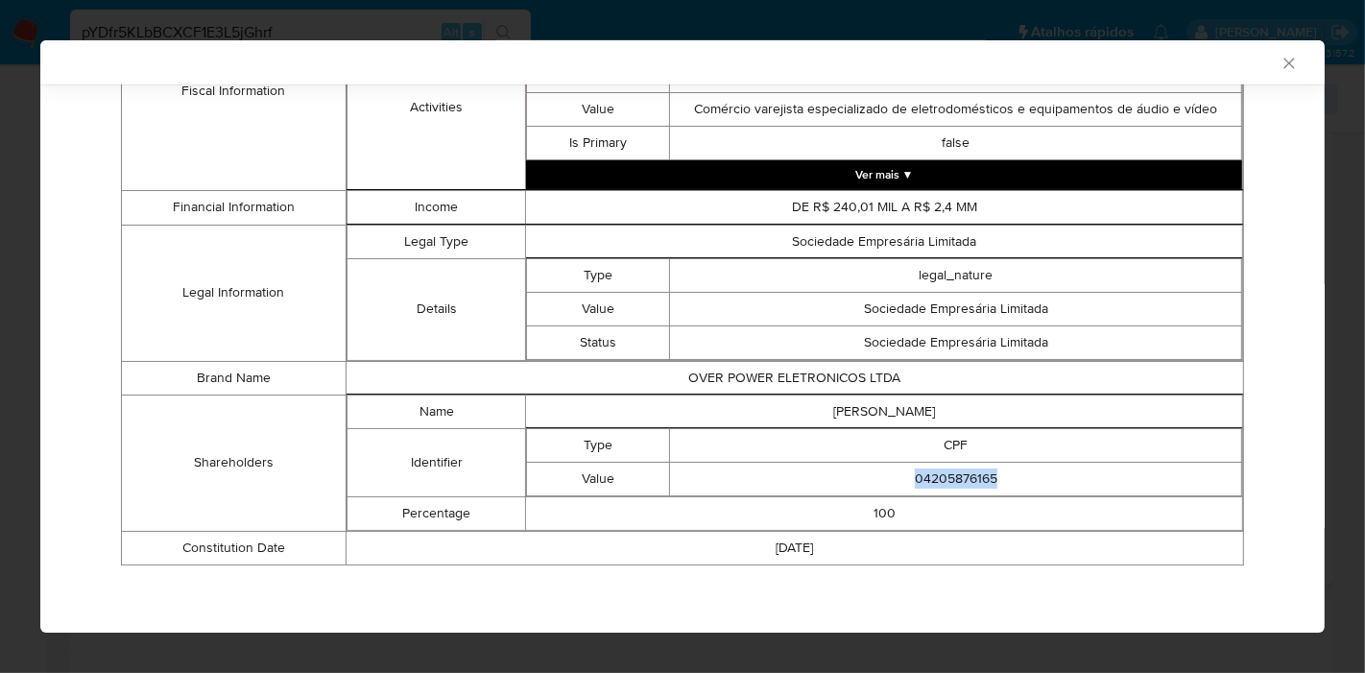
click at [951, 485] on td "04205876165" at bounding box center [956, 479] width 572 height 34
copy td "04205876165"
click at [856, 401] on td "[PERSON_NAME]" at bounding box center [884, 411] width 717 height 34
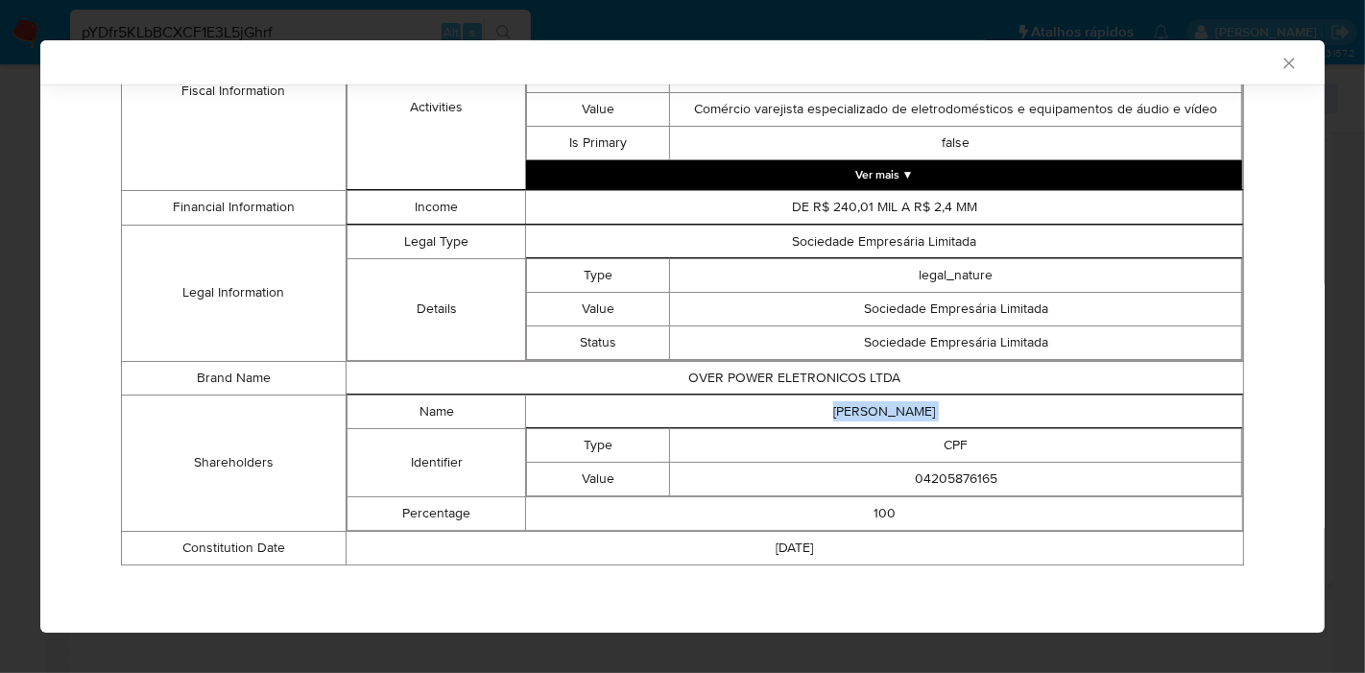
copy td "[PERSON_NAME]"
click at [922, 475] on td "04205876165" at bounding box center [956, 479] width 572 height 34
copy td "04205876165"
click at [1279, 72] on icon "Fechar a janela" at bounding box center [1288, 63] width 19 height 19
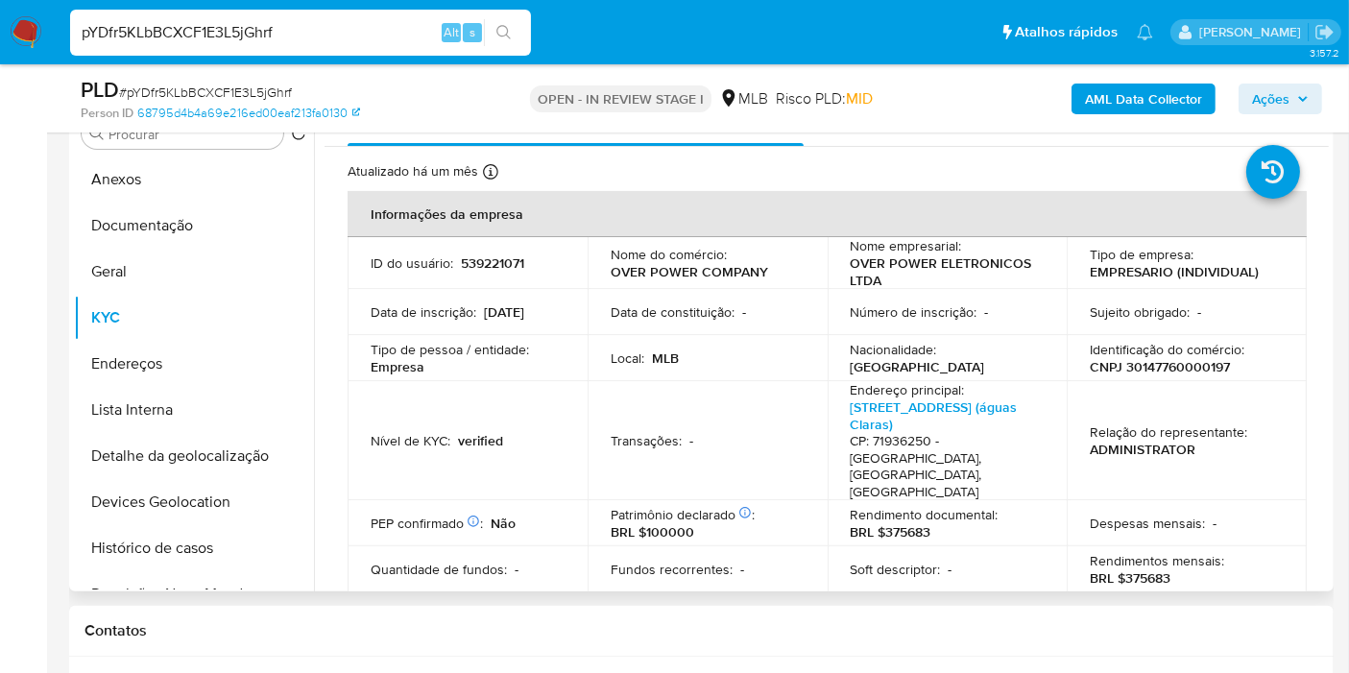
scroll to position [299, 0]
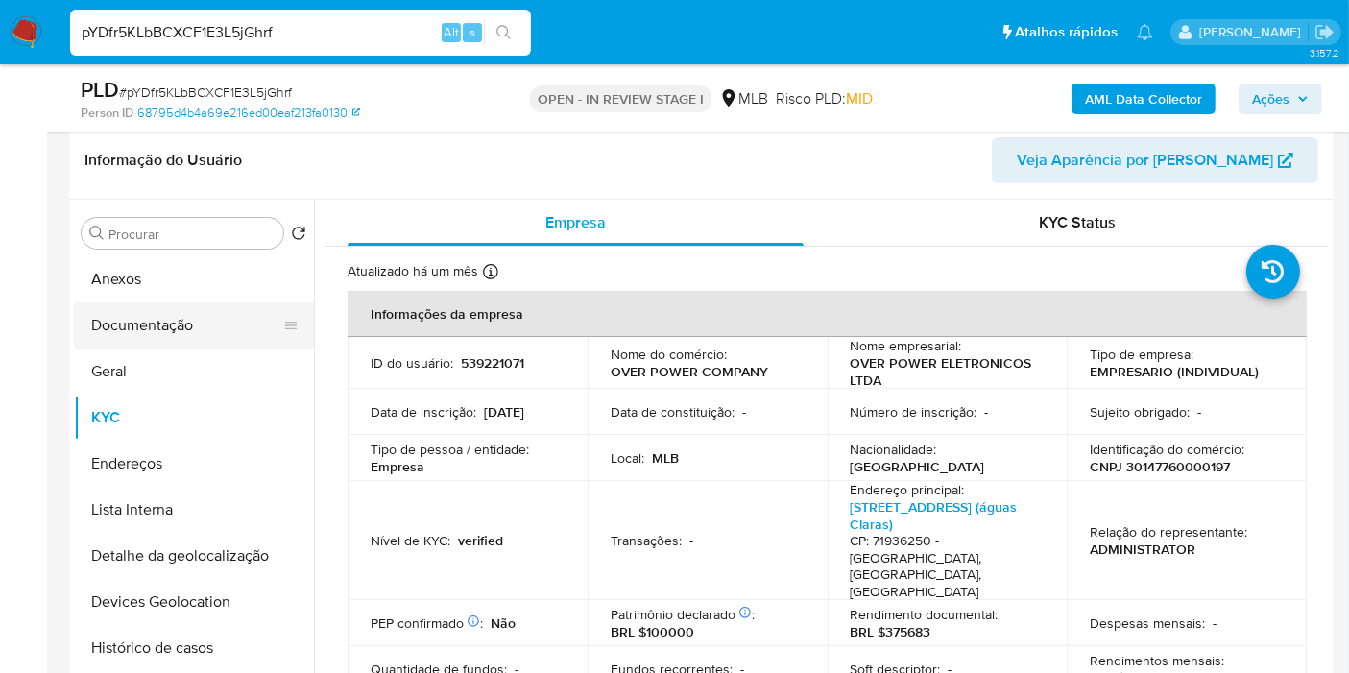
click at [156, 341] on button "Documentação" at bounding box center [186, 325] width 225 height 46
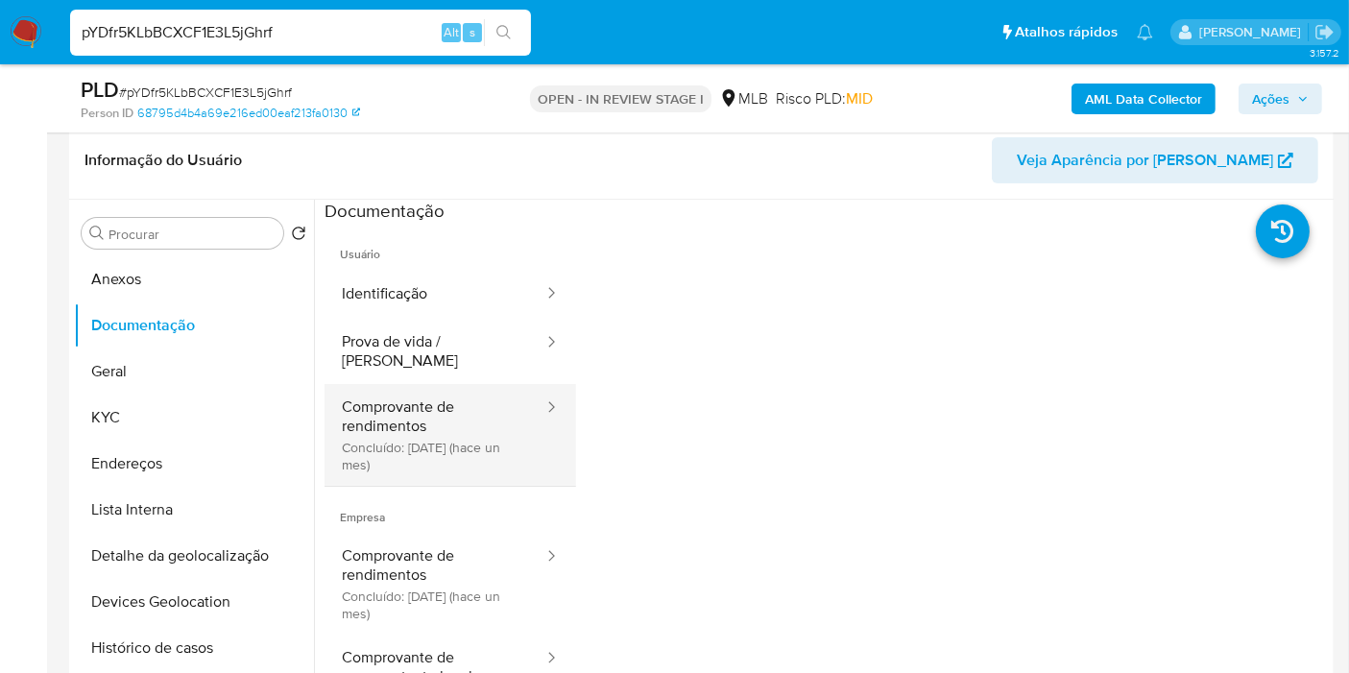
click at [444, 413] on button "Comprovante de rendimentos Concluído: [DATE] (hace un mes)" at bounding box center [434, 435] width 221 height 102
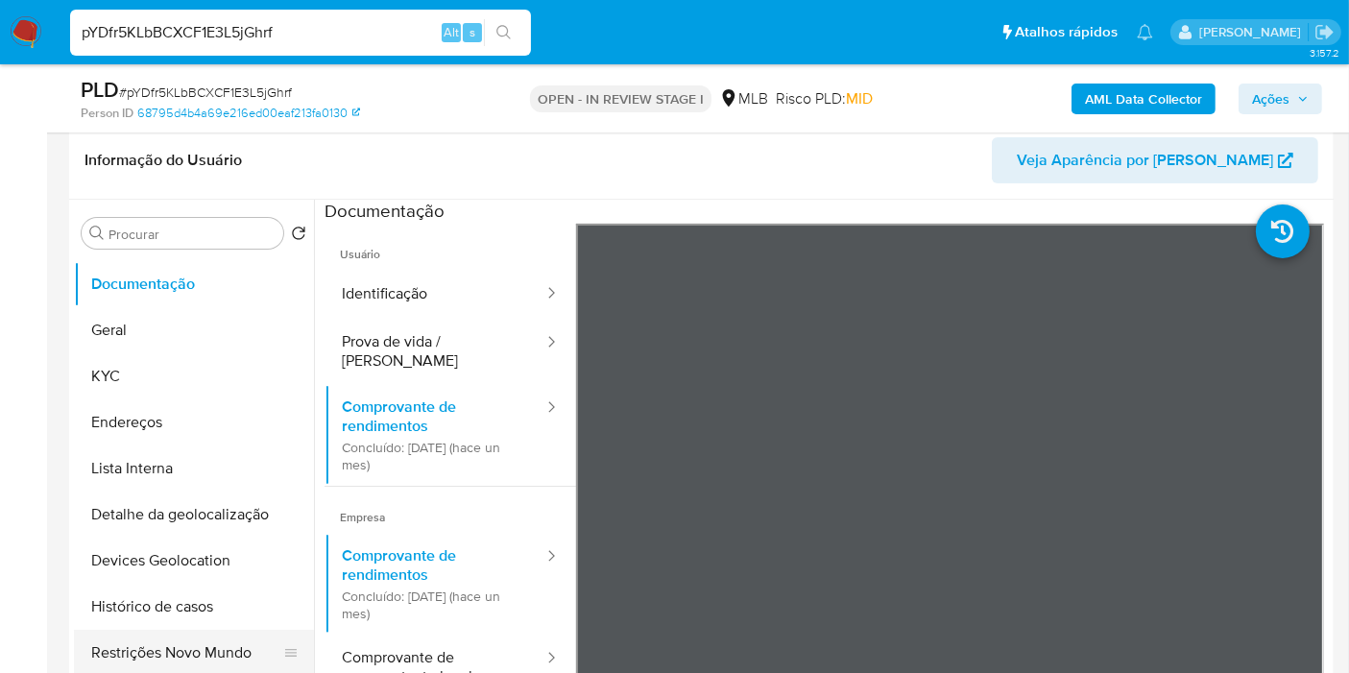
scroll to position [107, 0]
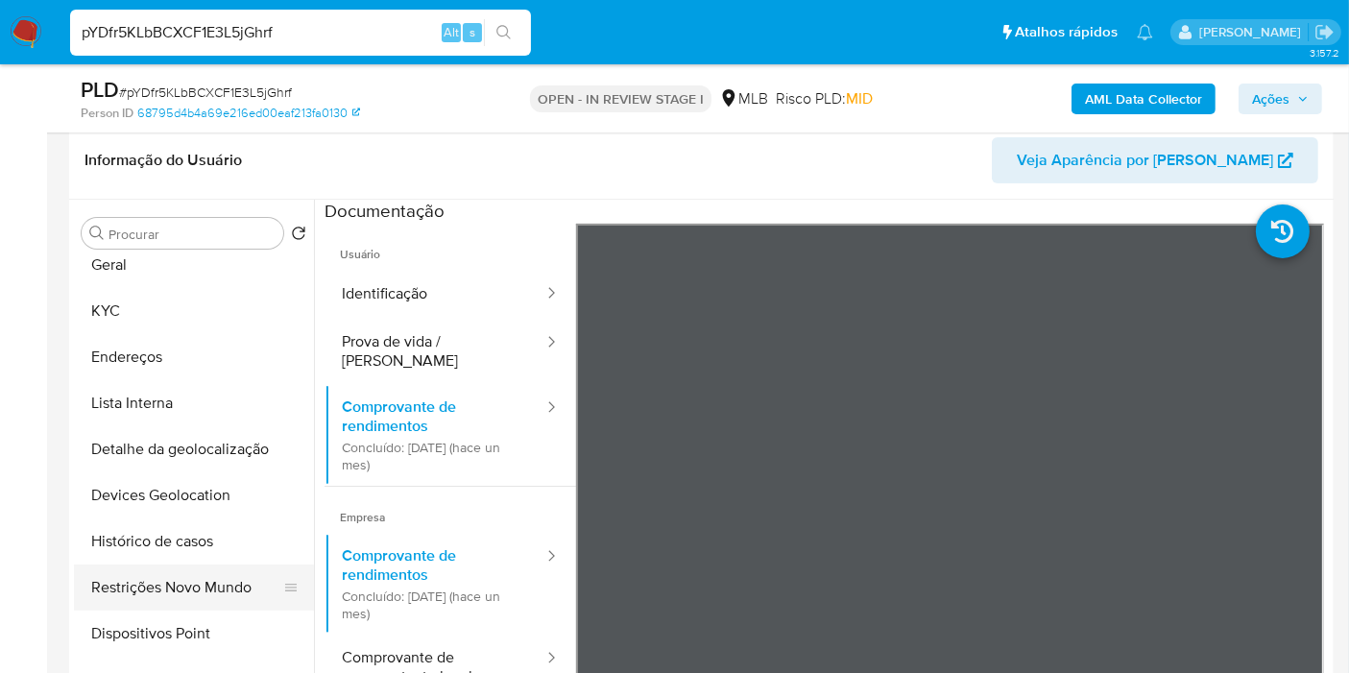
click at [192, 593] on button "Restrições Novo Mundo" at bounding box center [186, 587] width 225 height 46
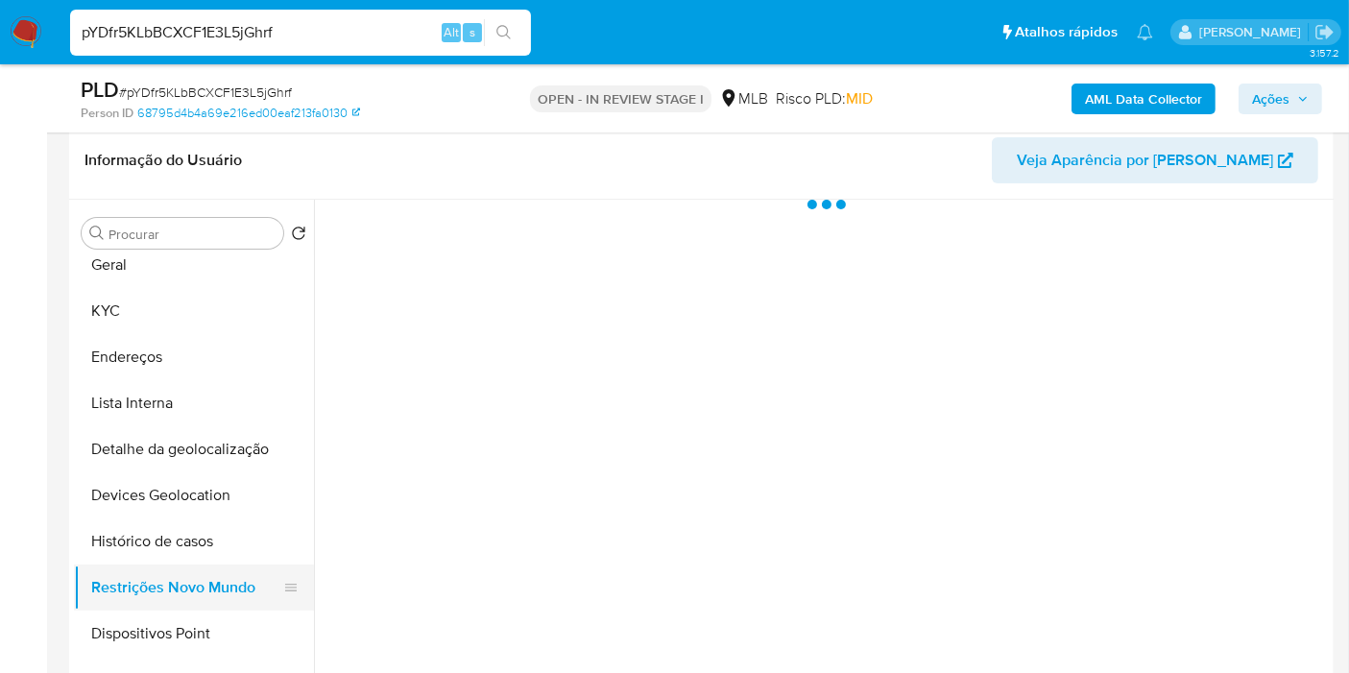
scroll to position [0, 0]
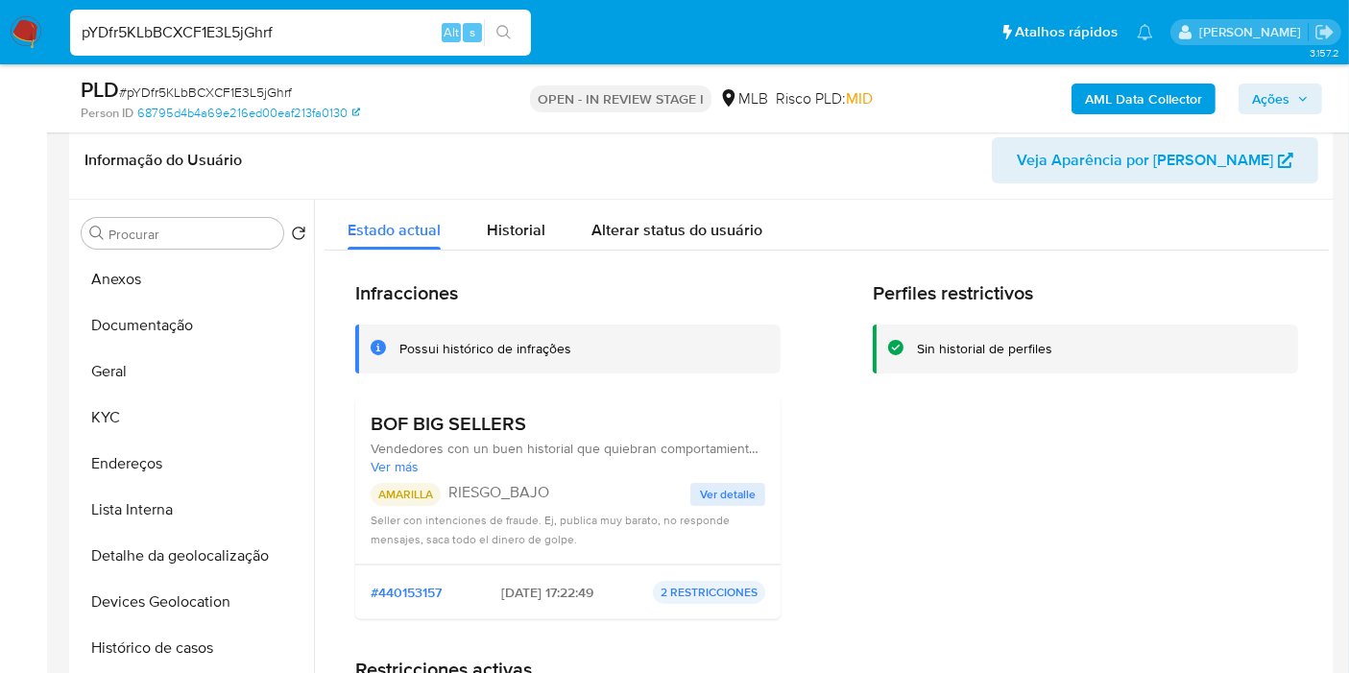
click at [712, 487] on span "Ver detalle" at bounding box center [728, 494] width 56 height 19
